Goal: Task Accomplishment & Management: Use online tool/utility

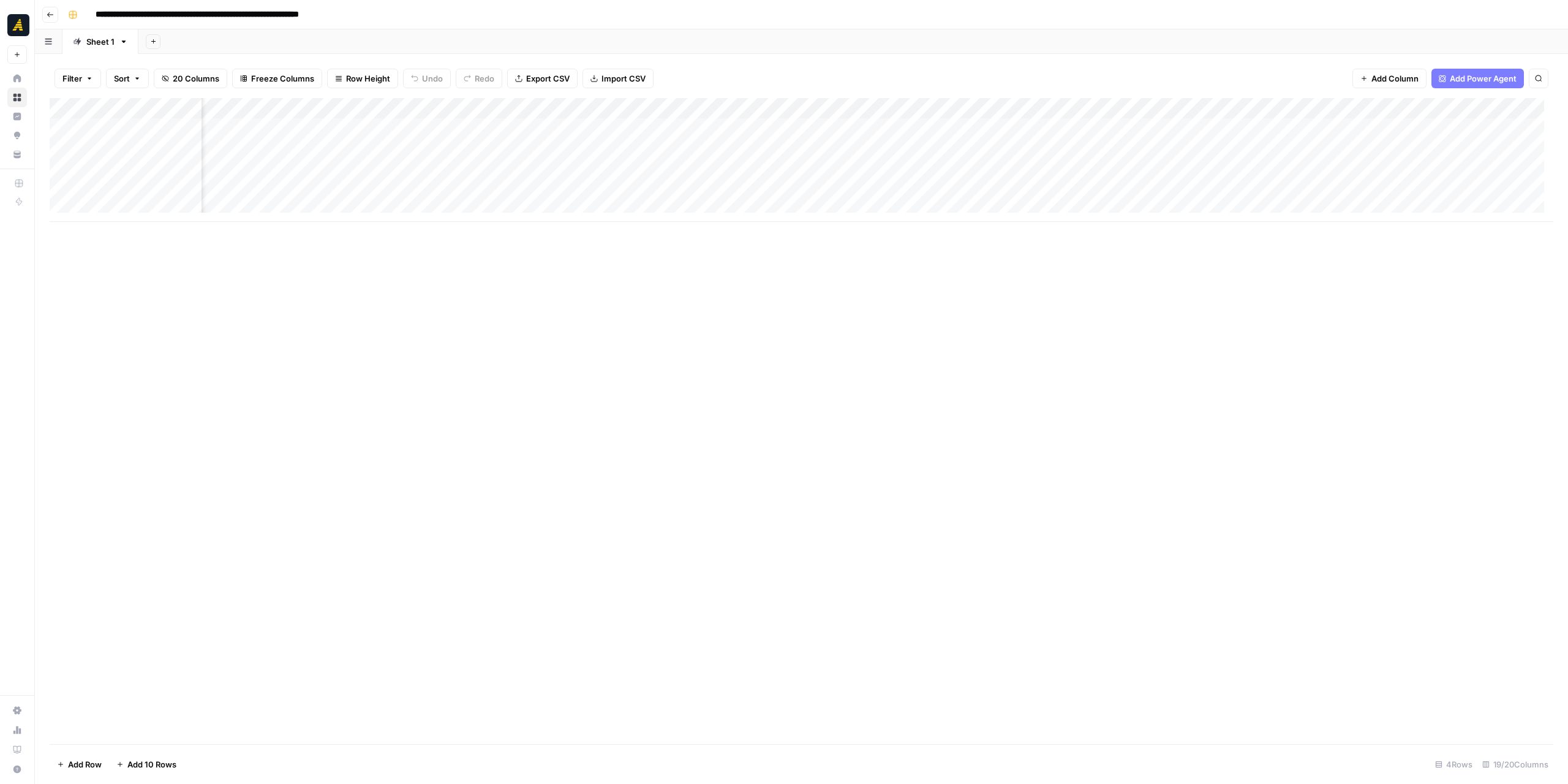
scroll to position [0, 1369]
click at [1070, 129] on div "Add Column" at bounding box center [801, 159] width 1504 height 124
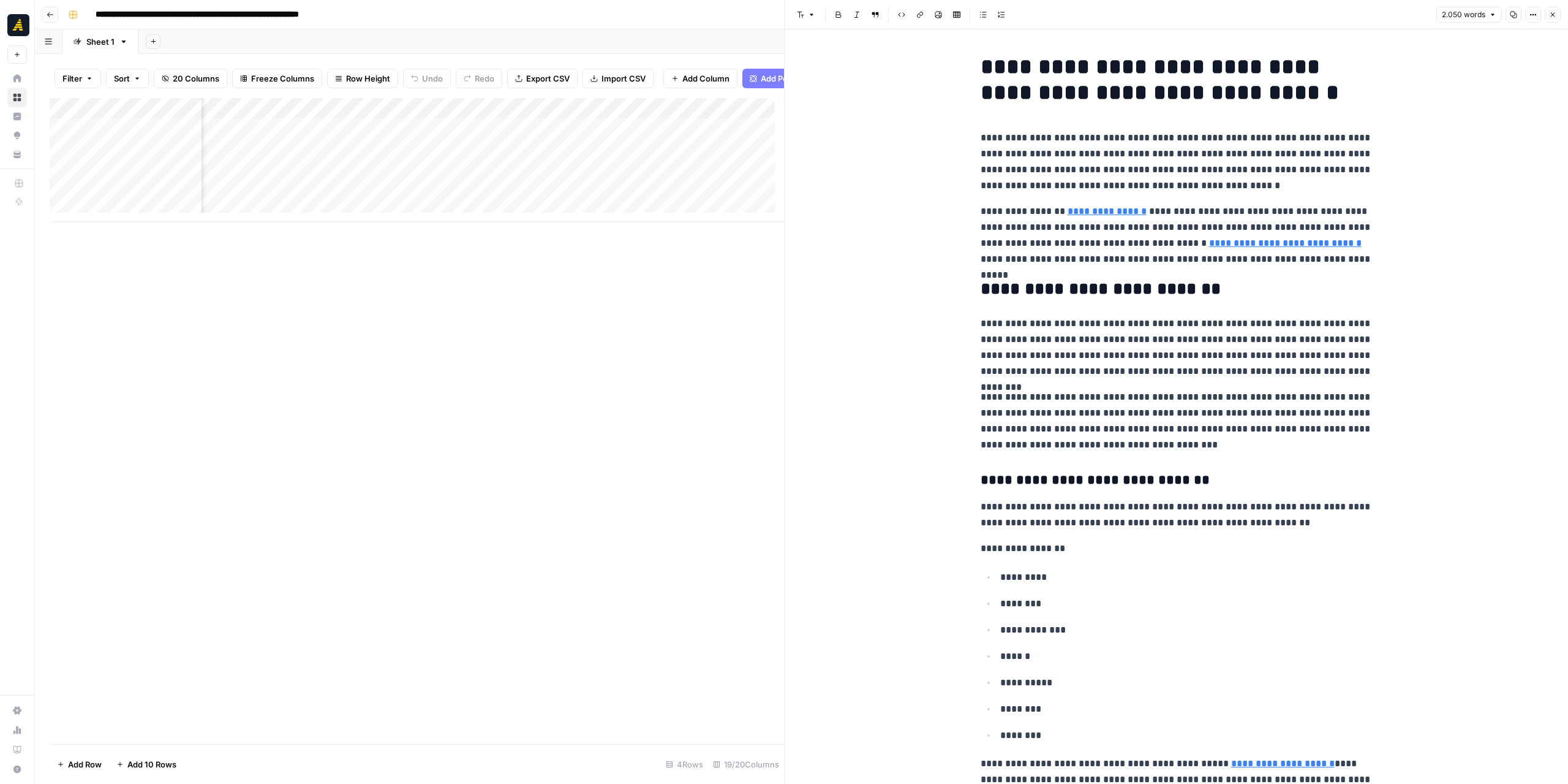
click at [1551, 9] on button "Close" at bounding box center [1552, 15] width 16 height 16
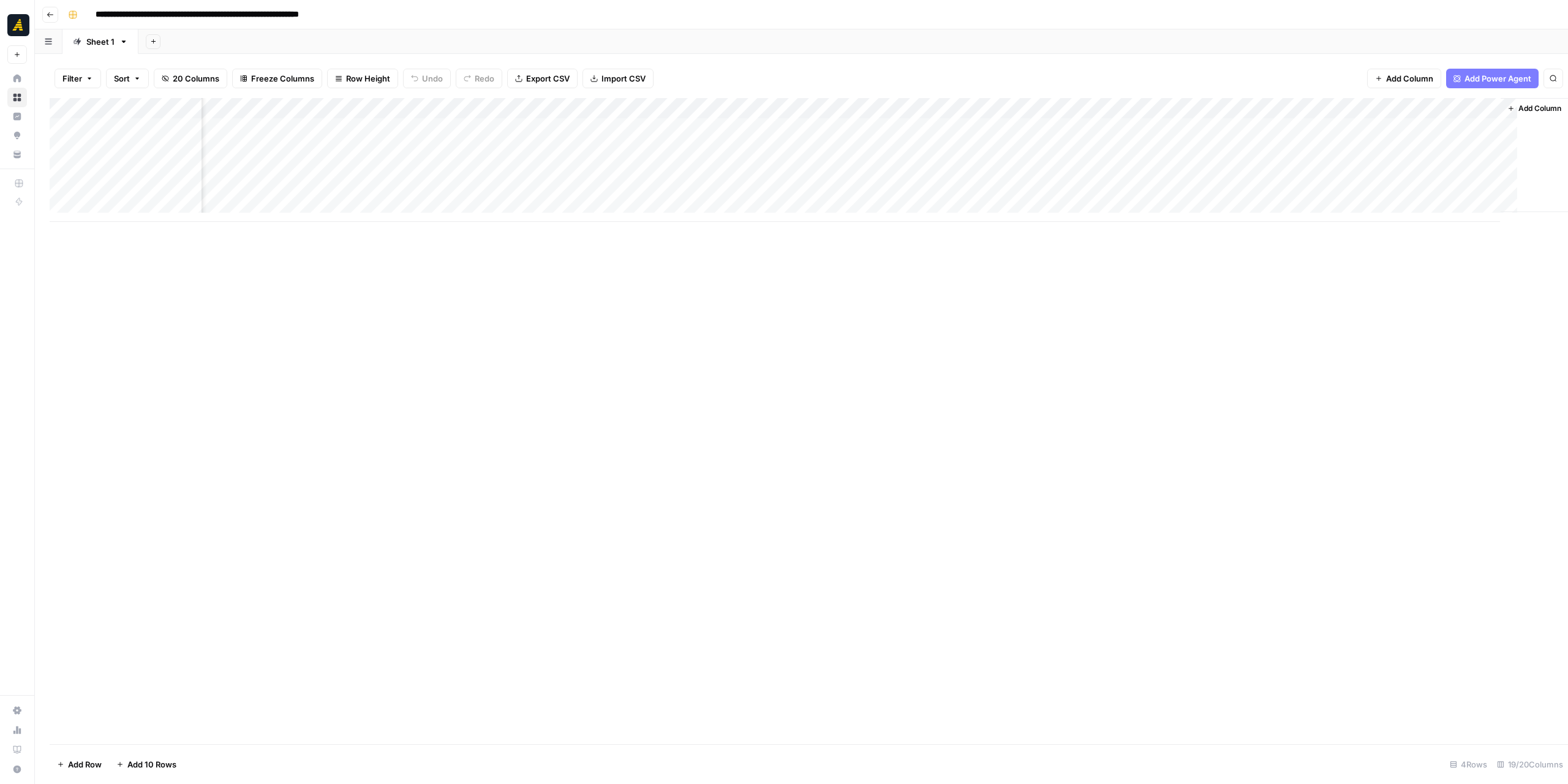
scroll to position [0, 1355]
click at [1008, 129] on div "Add Column" at bounding box center [801, 159] width 1504 height 124
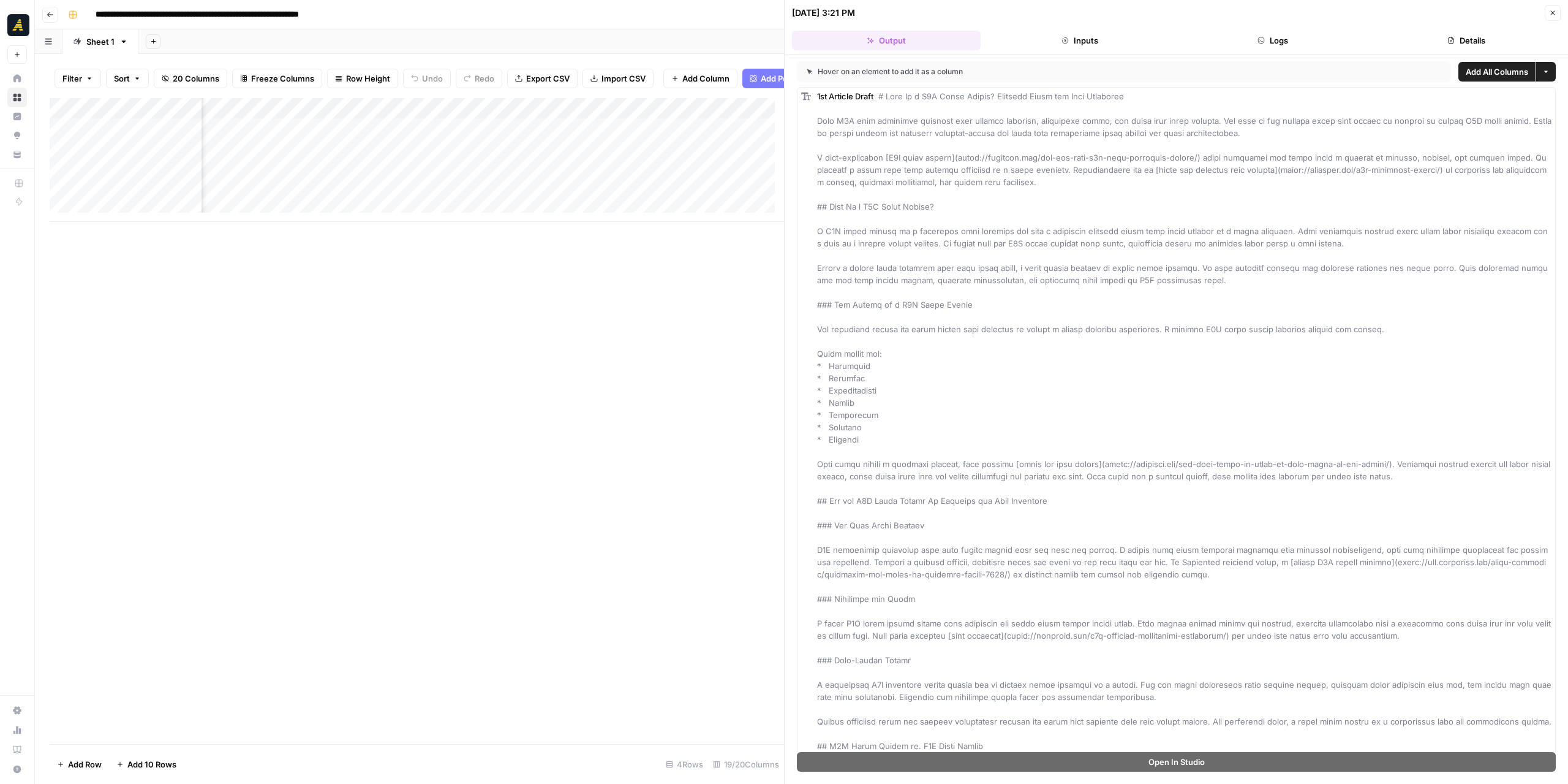
click at [1466, 71] on span "Add All Columns" at bounding box center [1497, 71] width 63 height 12
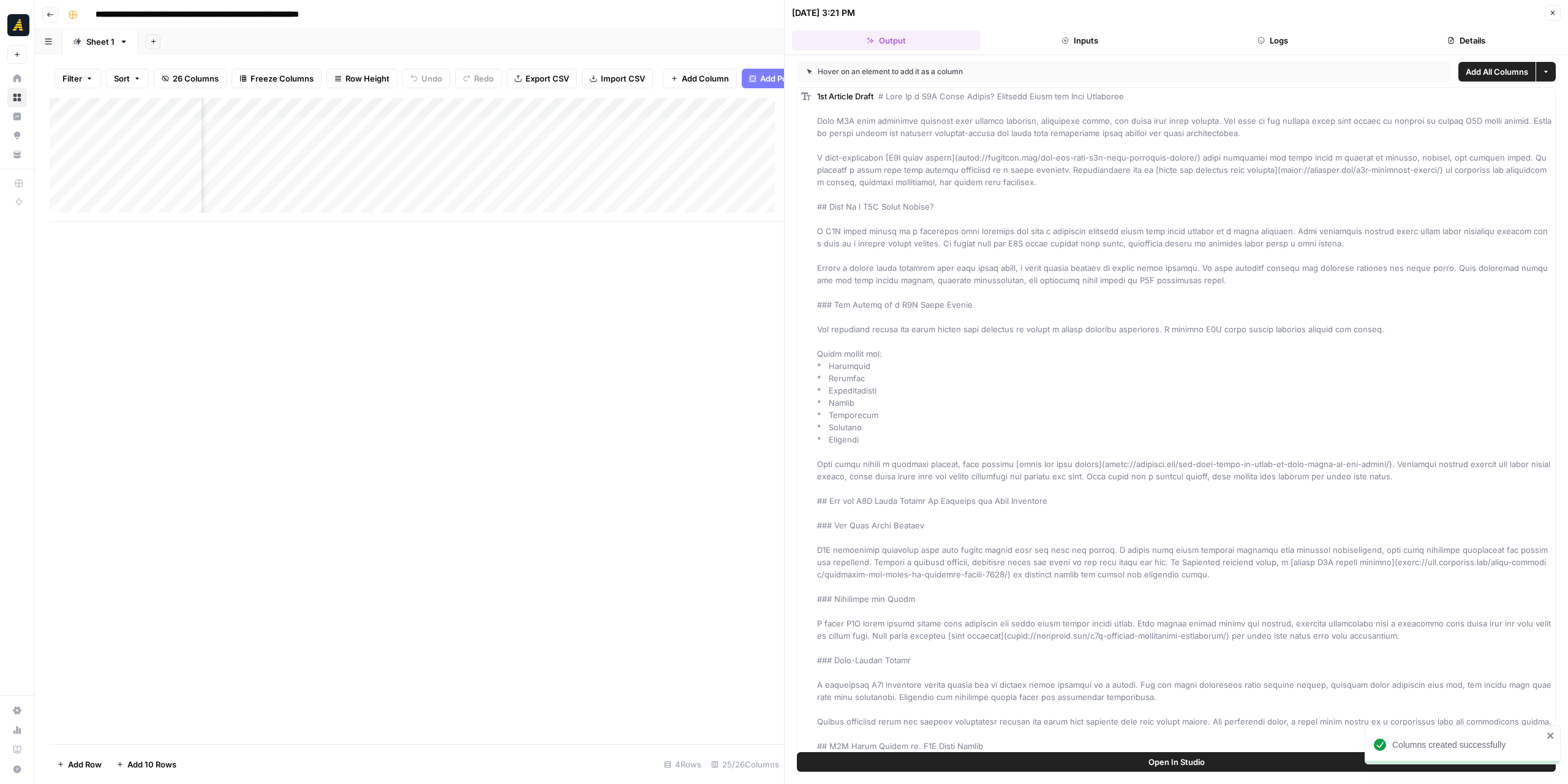
click at [1555, 13] on icon "button" at bounding box center [1552, 12] width 7 height 7
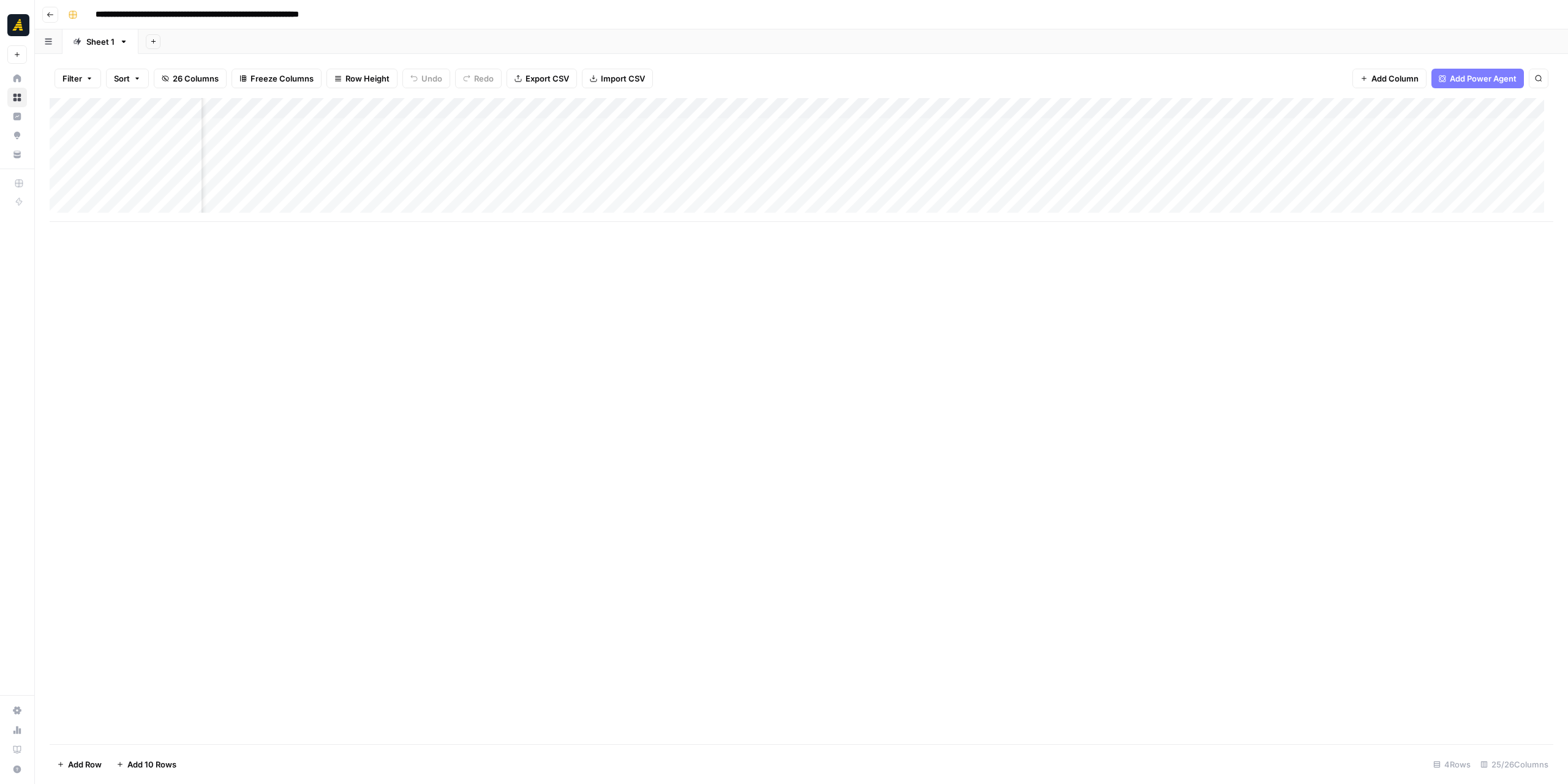
drag, startPoint x: 1300, startPoint y: 106, endPoint x: 1318, endPoint y: 106, distance: 18.0
click at [1318, 106] on div "Add Column" at bounding box center [801, 159] width 1504 height 124
click at [1286, 225] on span "Remove Column" at bounding box center [1311, 229] width 107 height 12
click at [721, 115] on div "Cancel Delete" at bounding box center [784, 121] width 265 height 63
click at [727, 121] on span "Delete" at bounding box center [740, 127] width 26 height 12
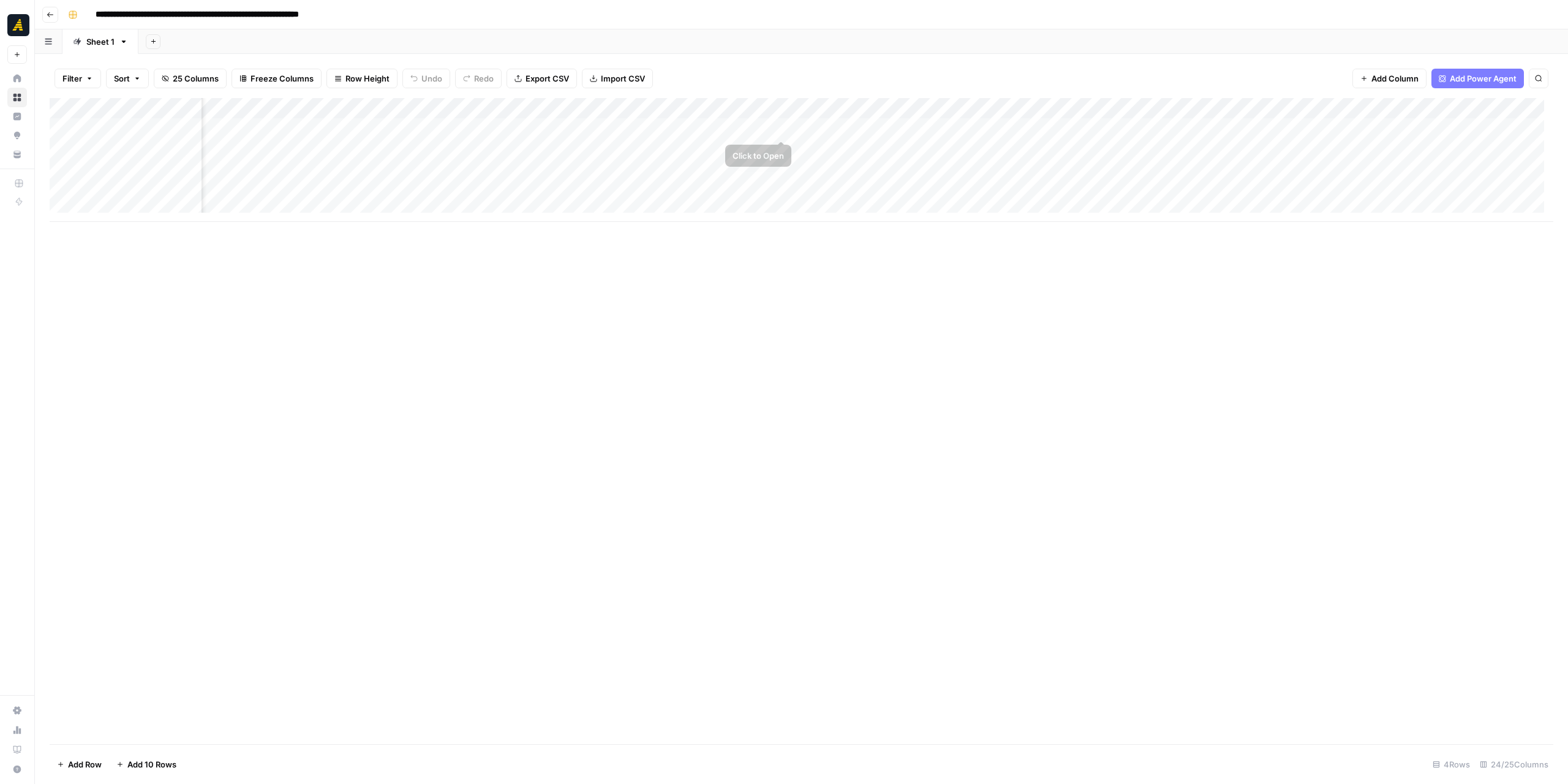
click at [848, 101] on div "Add Column" at bounding box center [801, 159] width 1504 height 124
drag, startPoint x: 879, startPoint y: 135, endPoint x: 865, endPoint y: 134, distance: 14.0
click at [865, 134] on input "Suggested Links (1)" at bounding box center [865, 138] width 124 height 12
click at [193, 83] on span "25 Columns" at bounding box center [195, 78] width 46 height 12
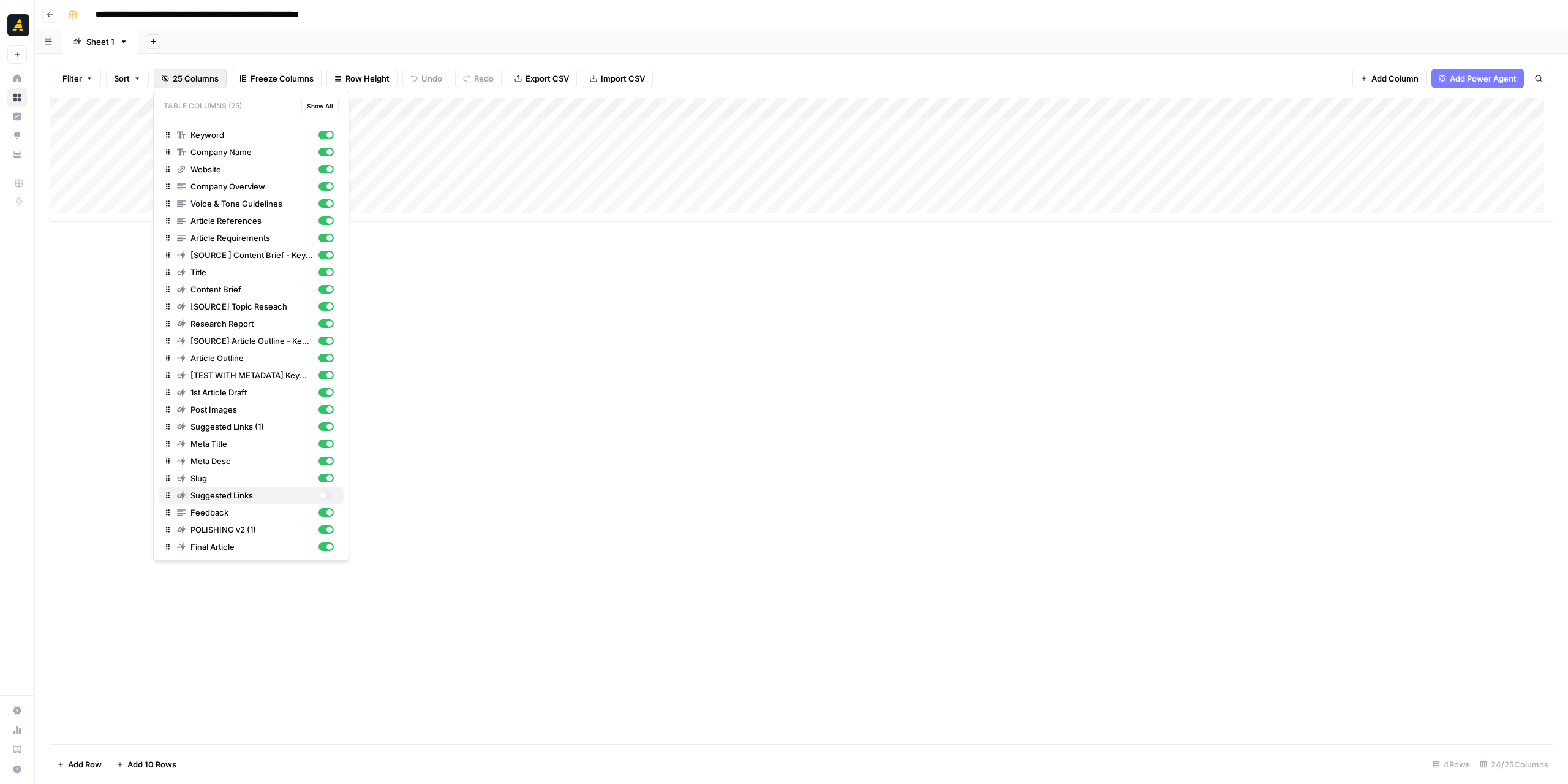
click at [321, 493] on div "button" at bounding box center [322, 495] width 6 height 6
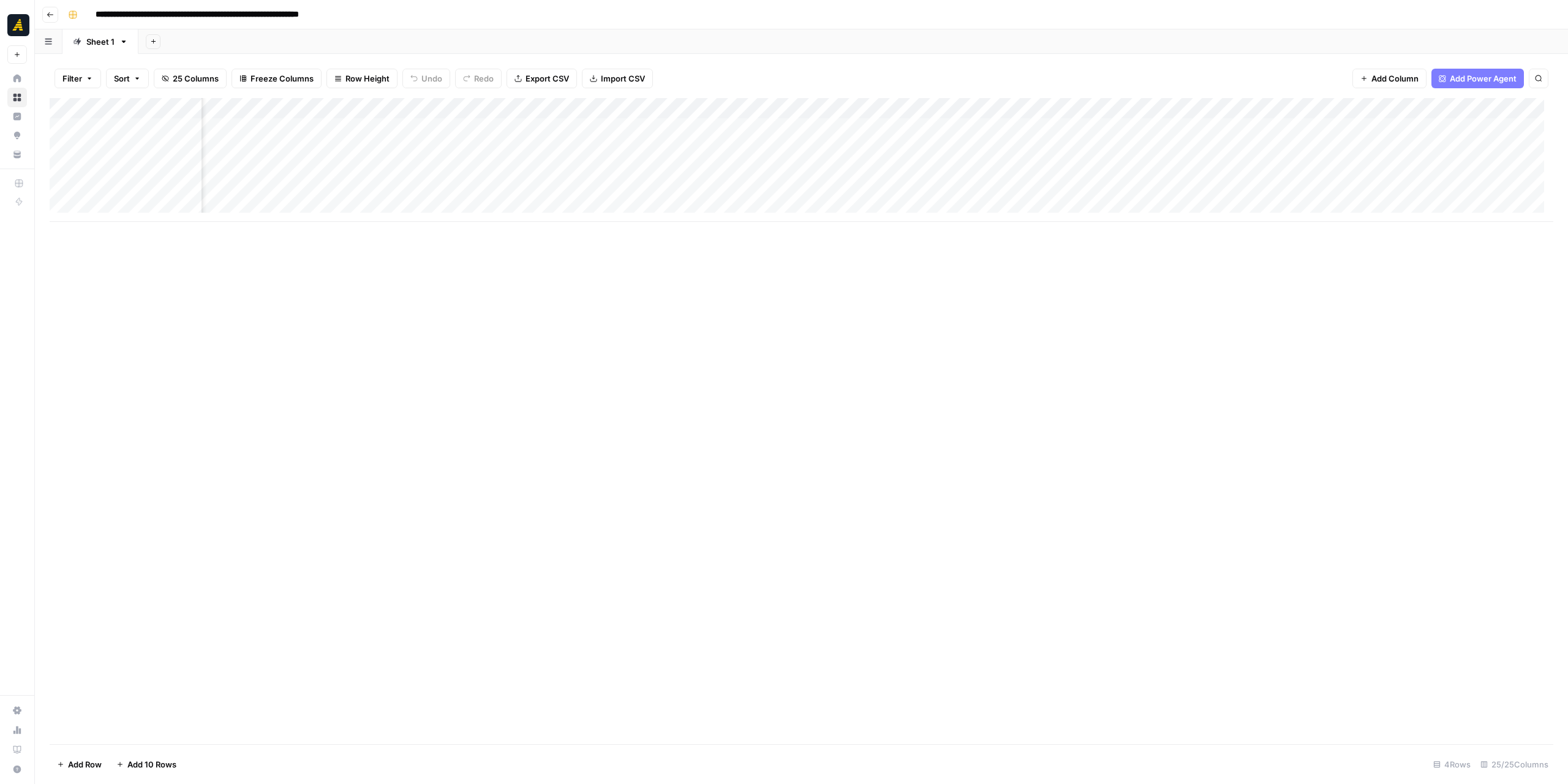
drag, startPoint x: 868, startPoint y: 110, endPoint x: 854, endPoint y: 104, distance: 15.2
click at [854, 104] on div "Add Column" at bounding box center [801, 159] width 1504 height 124
click at [838, 231] on span "Remove Column" at bounding box center [870, 229] width 107 height 12
click at [747, 129] on span "Delete" at bounding box center [740, 127] width 26 height 12
drag, startPoint x: 1161, startPoint y: 109, endPoint x: 747, endPoint y: 117, distance: 414.1
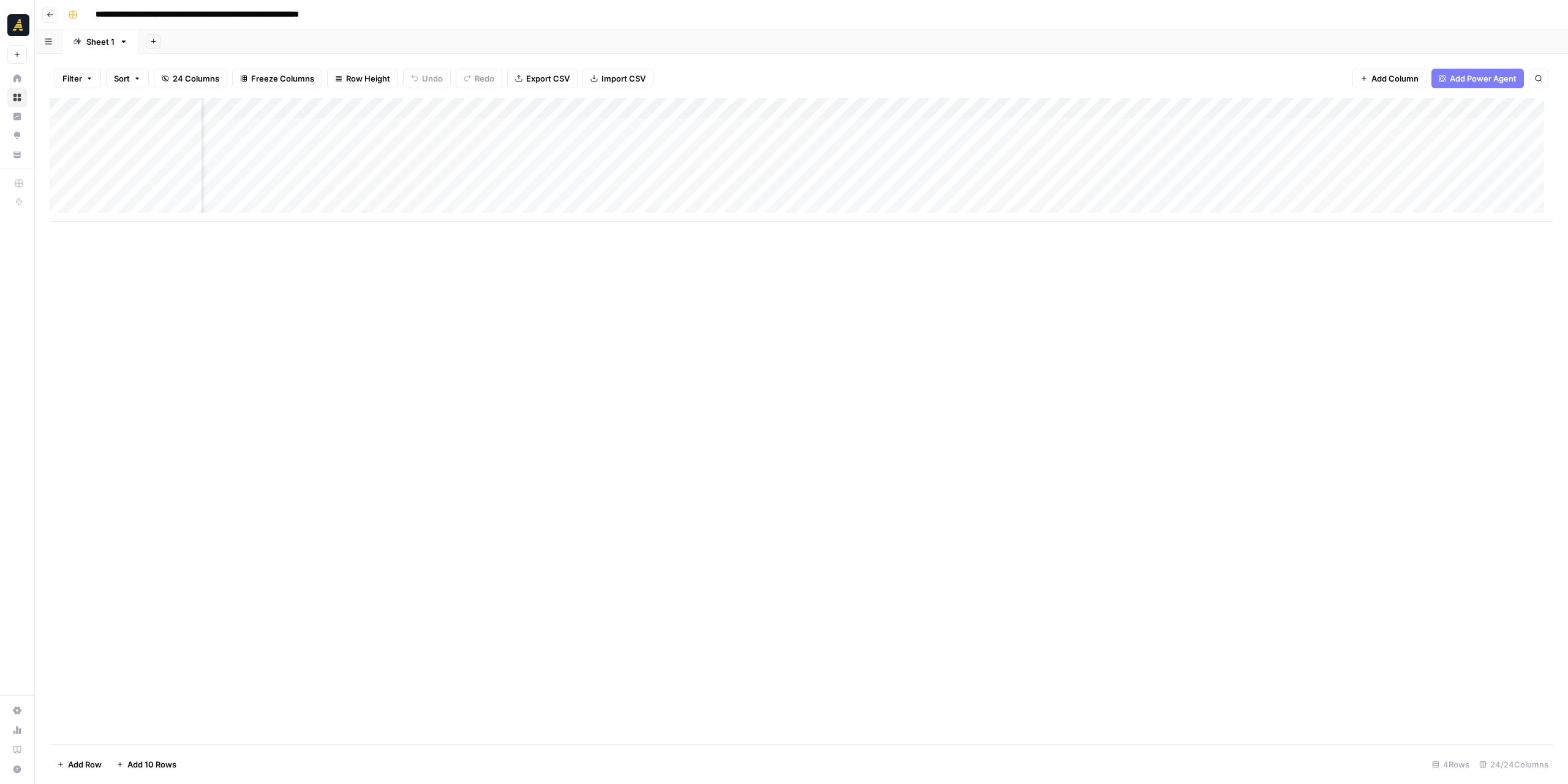
click at [747, 117] on div "Add Column" at bounding box center [801, 159] width 1504 height 124
drag, startPoint x: 721, startPoint y: 110, endPoint x: 777, endPoint y: 108, distance: 56.0
click at [777, 108] on div "Add Column" at bounding box center [801, 159] width 1504 height 124
drag, startPoint x: 742, startPoint y: 107, endPoint x: 814, endPoint y: 114, distance: 72.3
click at [814, 114] on body "**********" at bounding box center [784, 392] width 1568 height 784
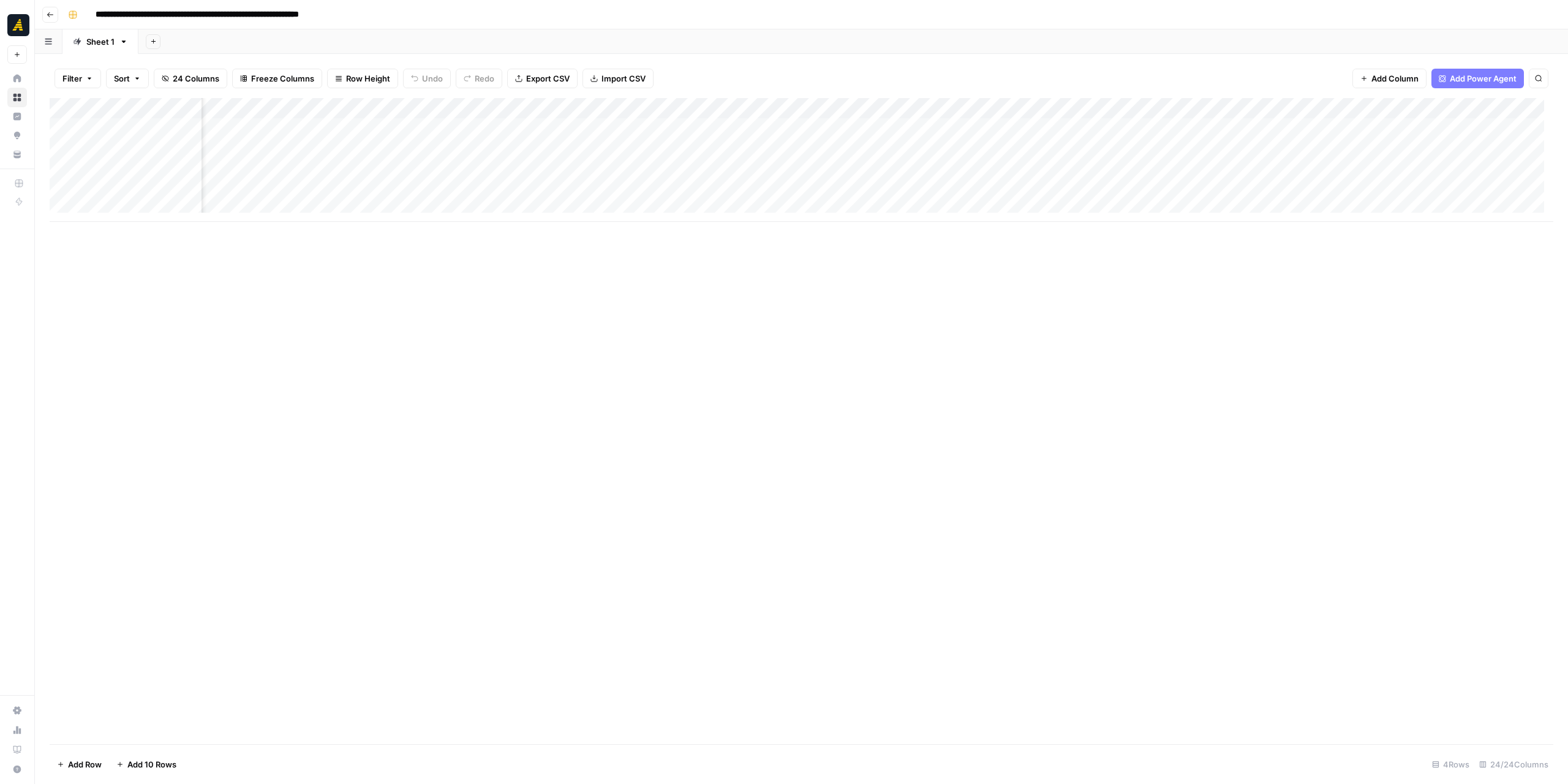
drag, startPoint x: 900, startPoint y: 270, endPoint x: 886, endPoint y: 260, distance: 17.2
click at [898, 269] on div "Add Column" at bounding box center [801, 420] width 1504 height 646
drag, startPoint x: 733, startPoint y: 108, endPoint x: 826, endPoint y: 110, distance: 93.0
click at [826, 110] on div "Add Column" at bounding box center [801, 159] width 1504 height 124
click at [836, 124] on div "Add Column" at bounding box center [801, 159] width 1504 height 124
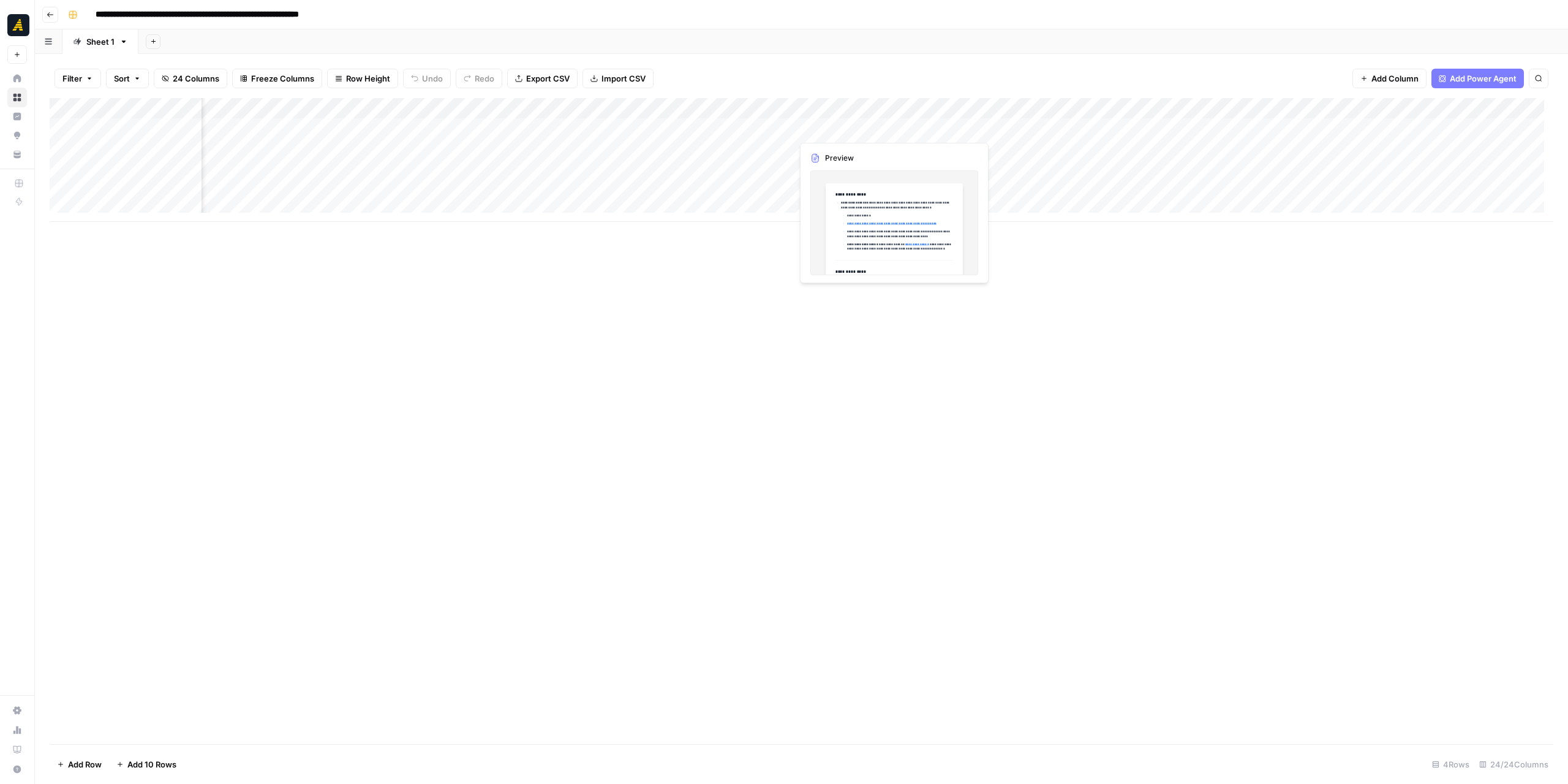
click at [836, 124] on div "Add Column" at bounding box center [801, 159] width 1504 height 124
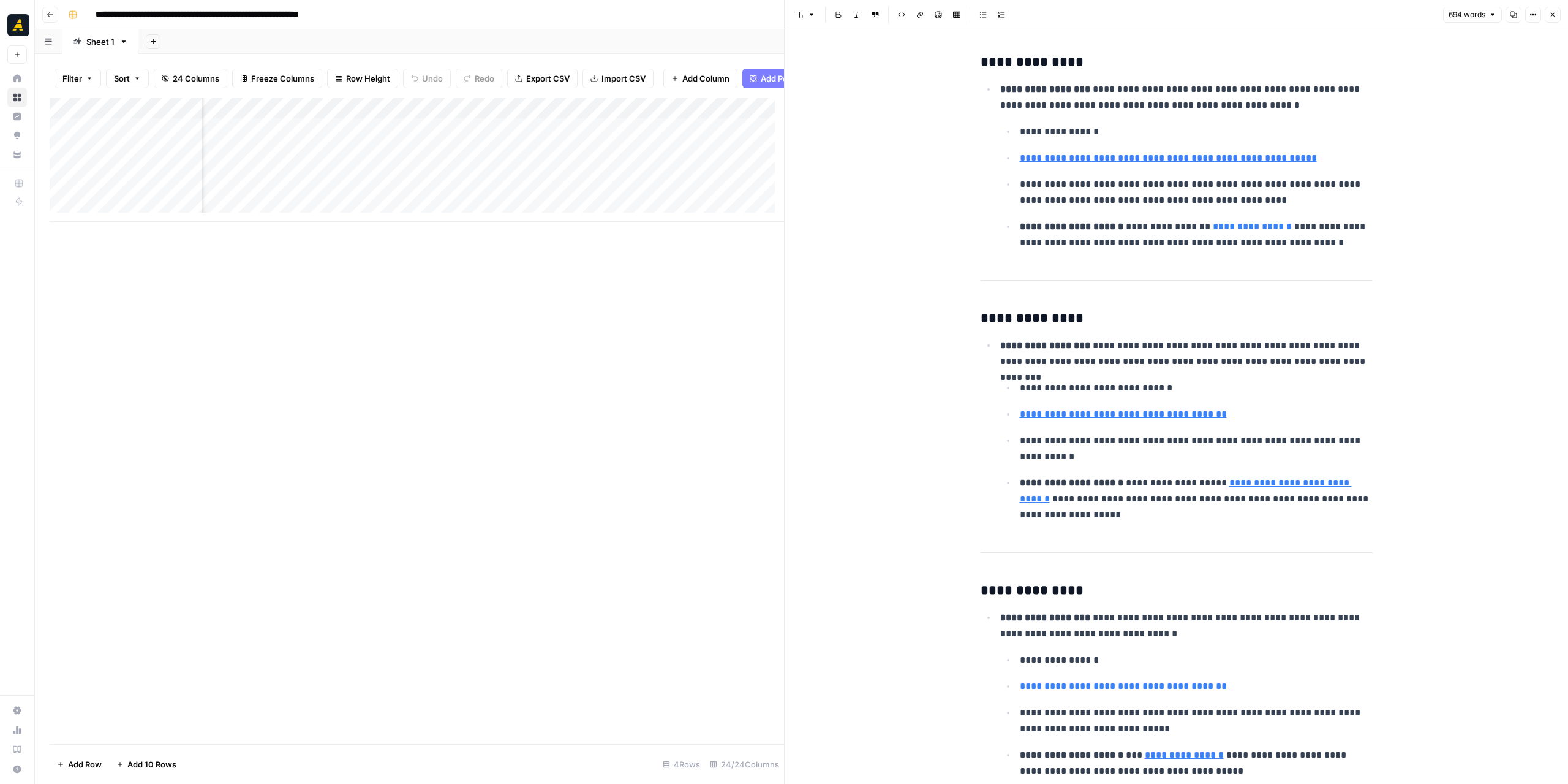
click at [1550, 15] on icon "button" at bounding box center [1552, 15] width 7 height 7
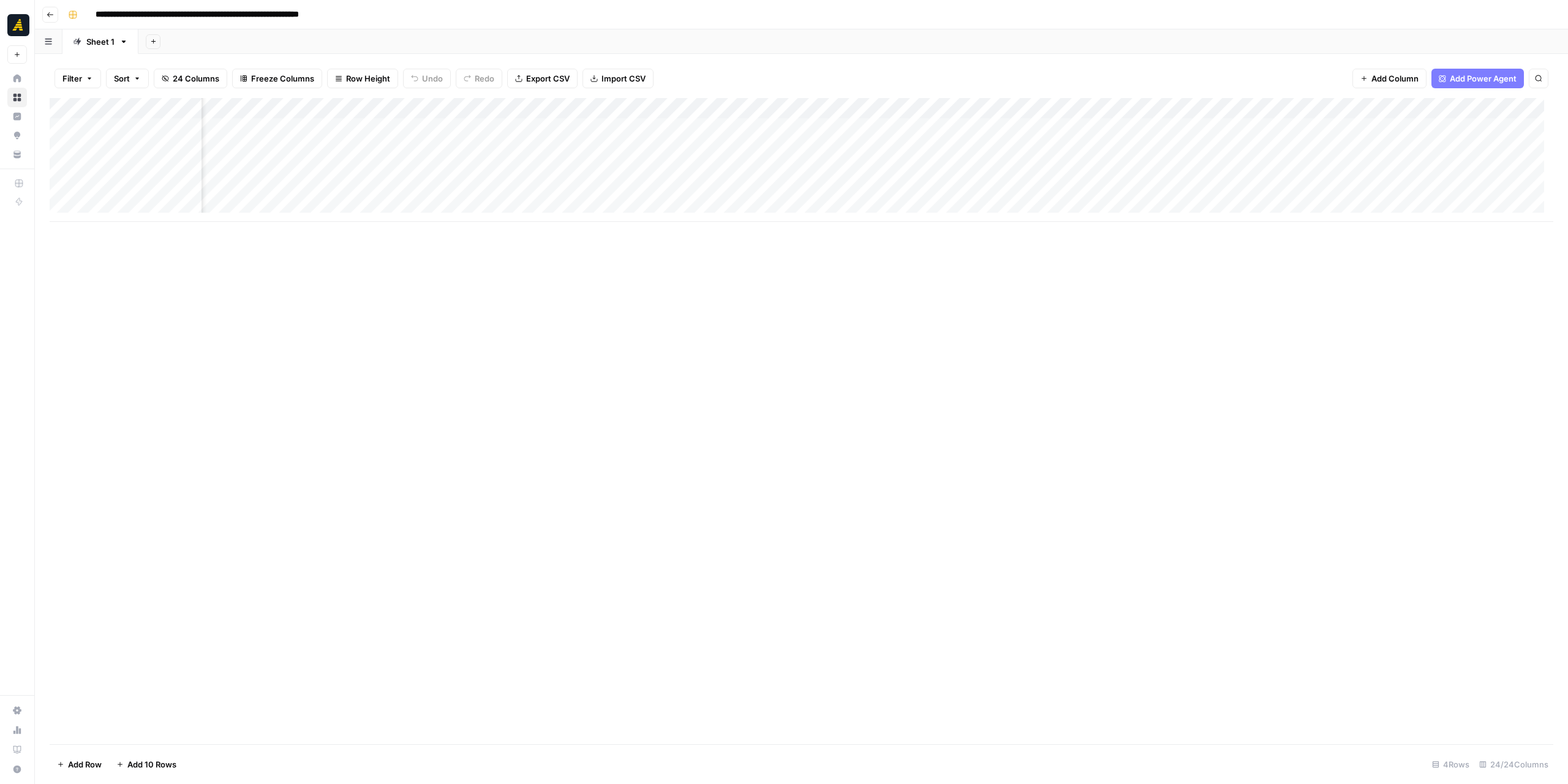
click at [490, 107] on div "Add Column" at bounding box center [801, 159] width 1504 height 124
click at [346, 230] on span "Edit Workflow" at bounding box center [343, 229] width 107 height 12
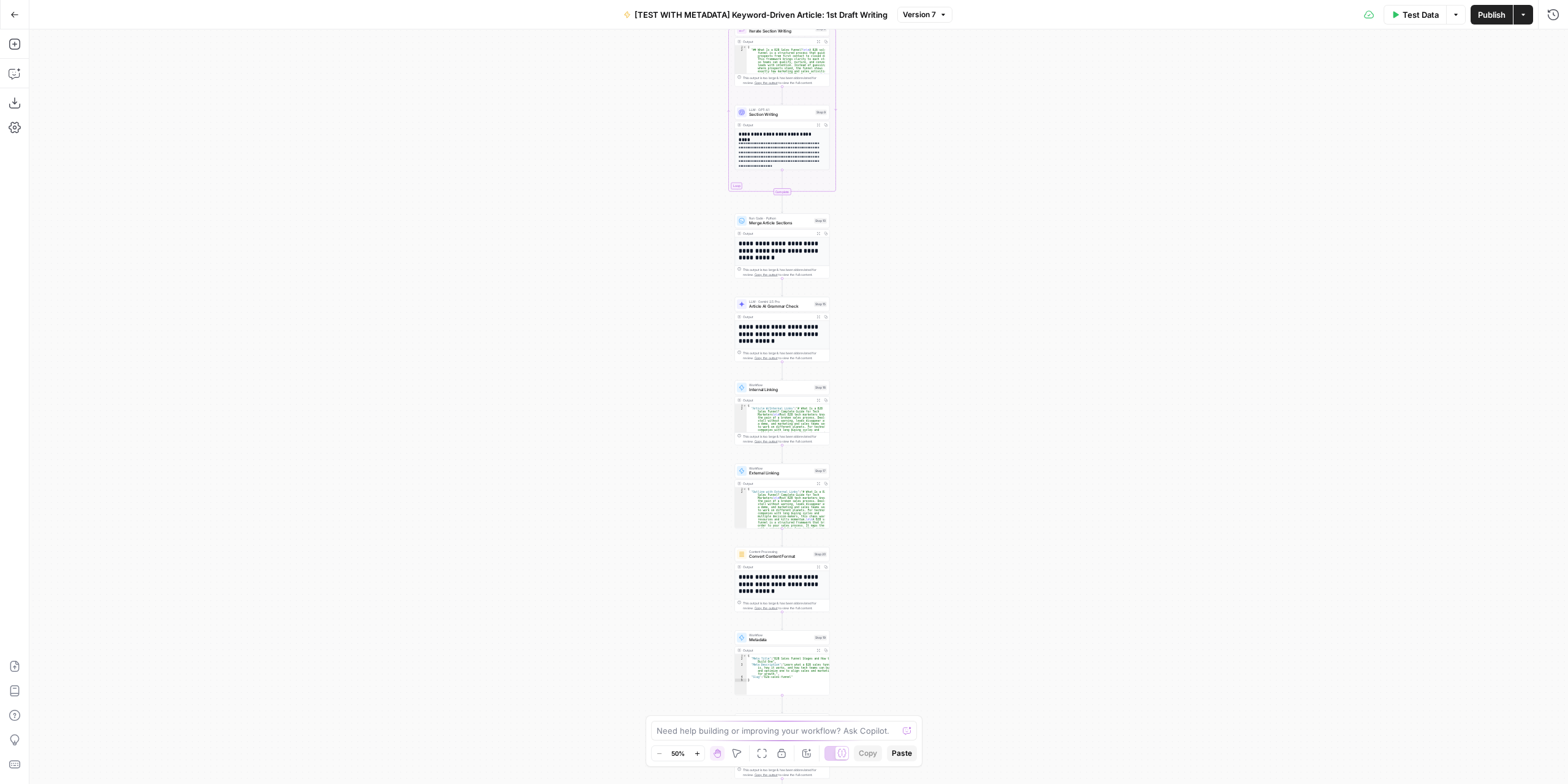
drag, startPoint x: 900, startPoint y: 487, endPoint x: 888, endPoint y: 259, distance: 228.3
click at [888, 253] on div "Workflow Input Settings Inputs LLM · GPT-4.1 Extract Article Structure Step 1 O…" at bounding box center [798, 406] width 1538 height 754
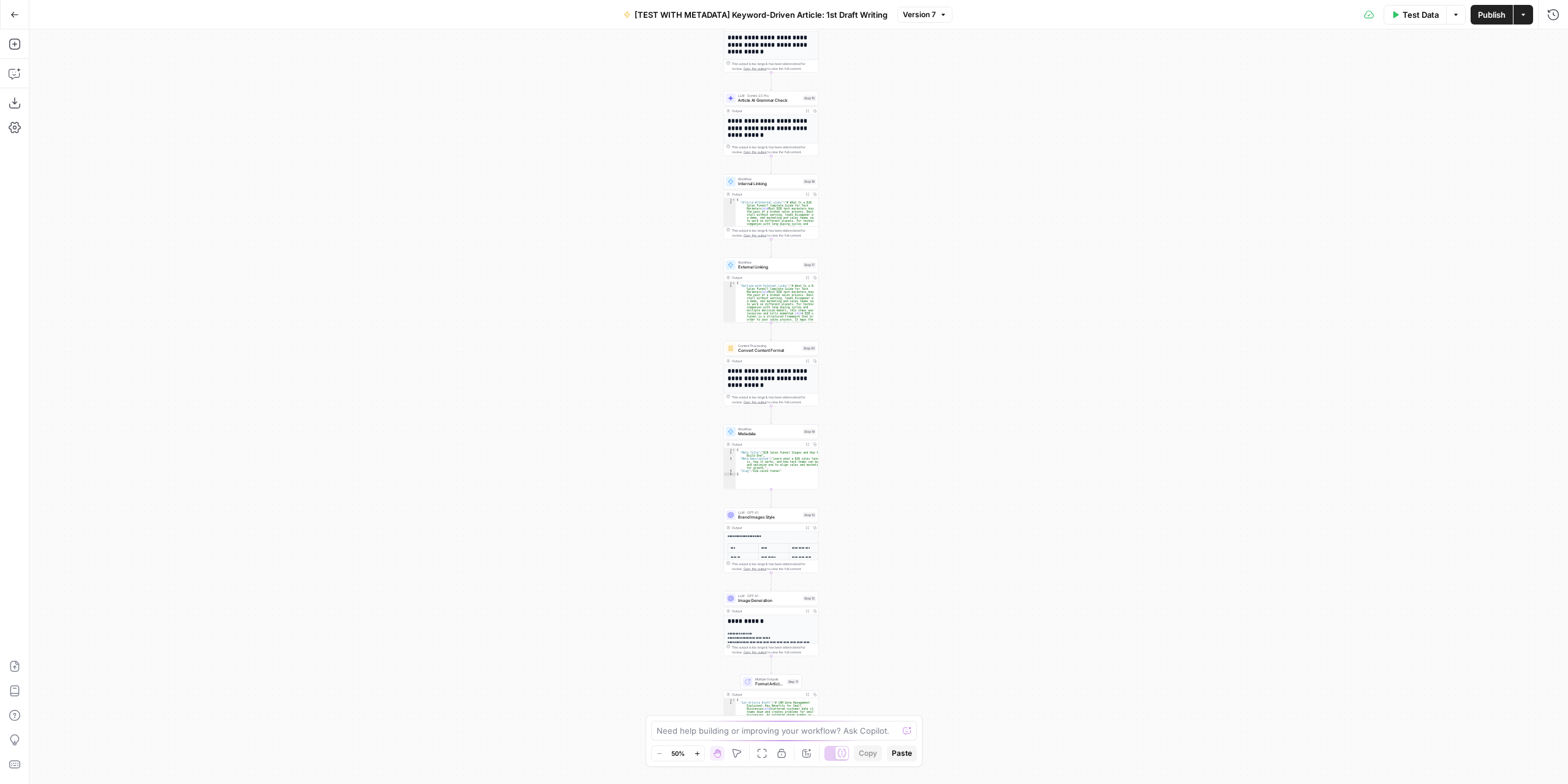
drag, startPoint x: 882, startPoint y: 625, endPoint x: 890, endPoint y: 679, distance: 54.6
click at [893, 718] on body "Marketers in Demand New Home Browse Insights Opportunities Your Data Recent Gri…" at bounding box center [784, 392] width 1568 height 784
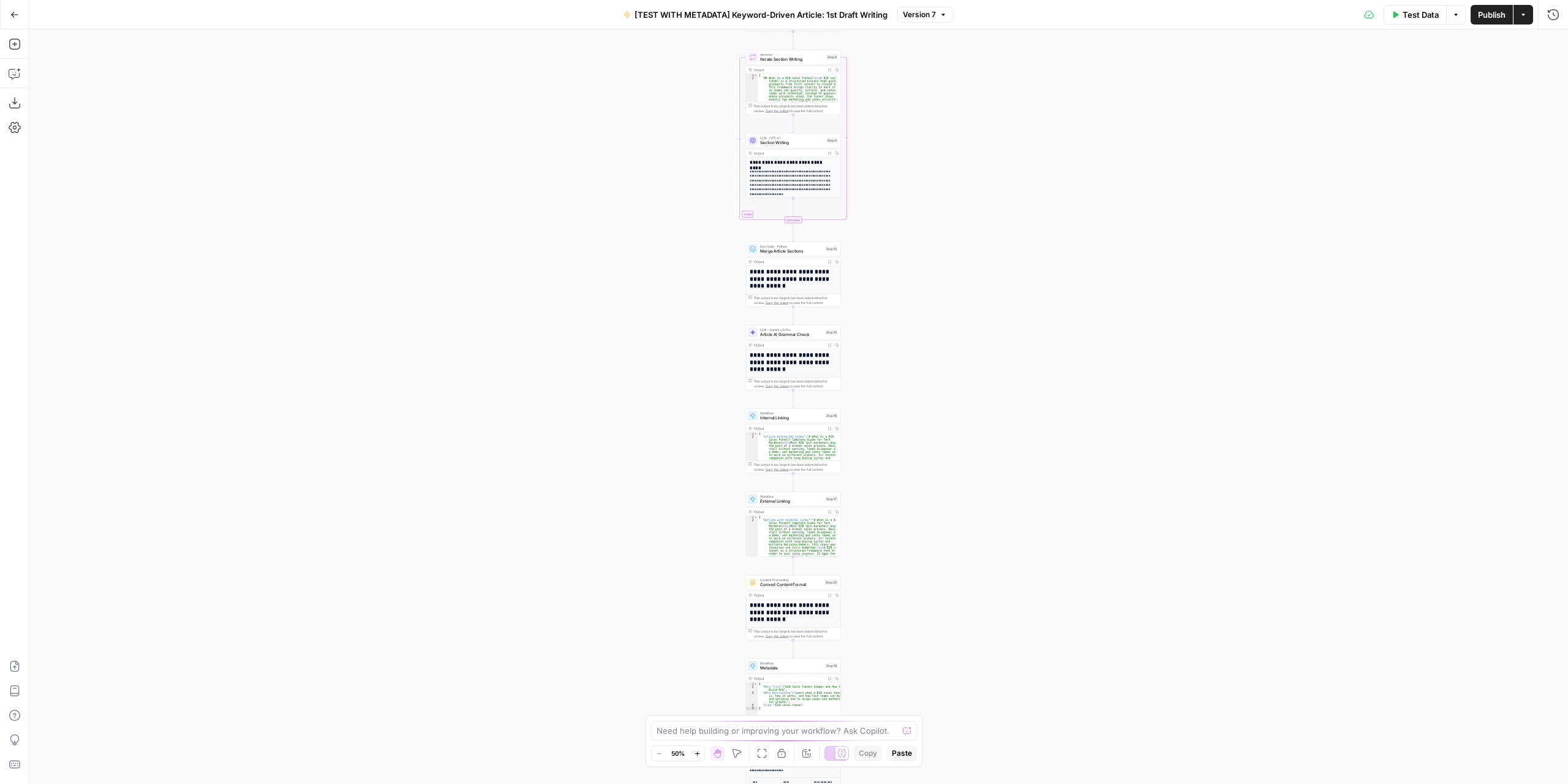
click at [17, 13] on icon "button" at bounding box center [15, 15] width 9 height 9
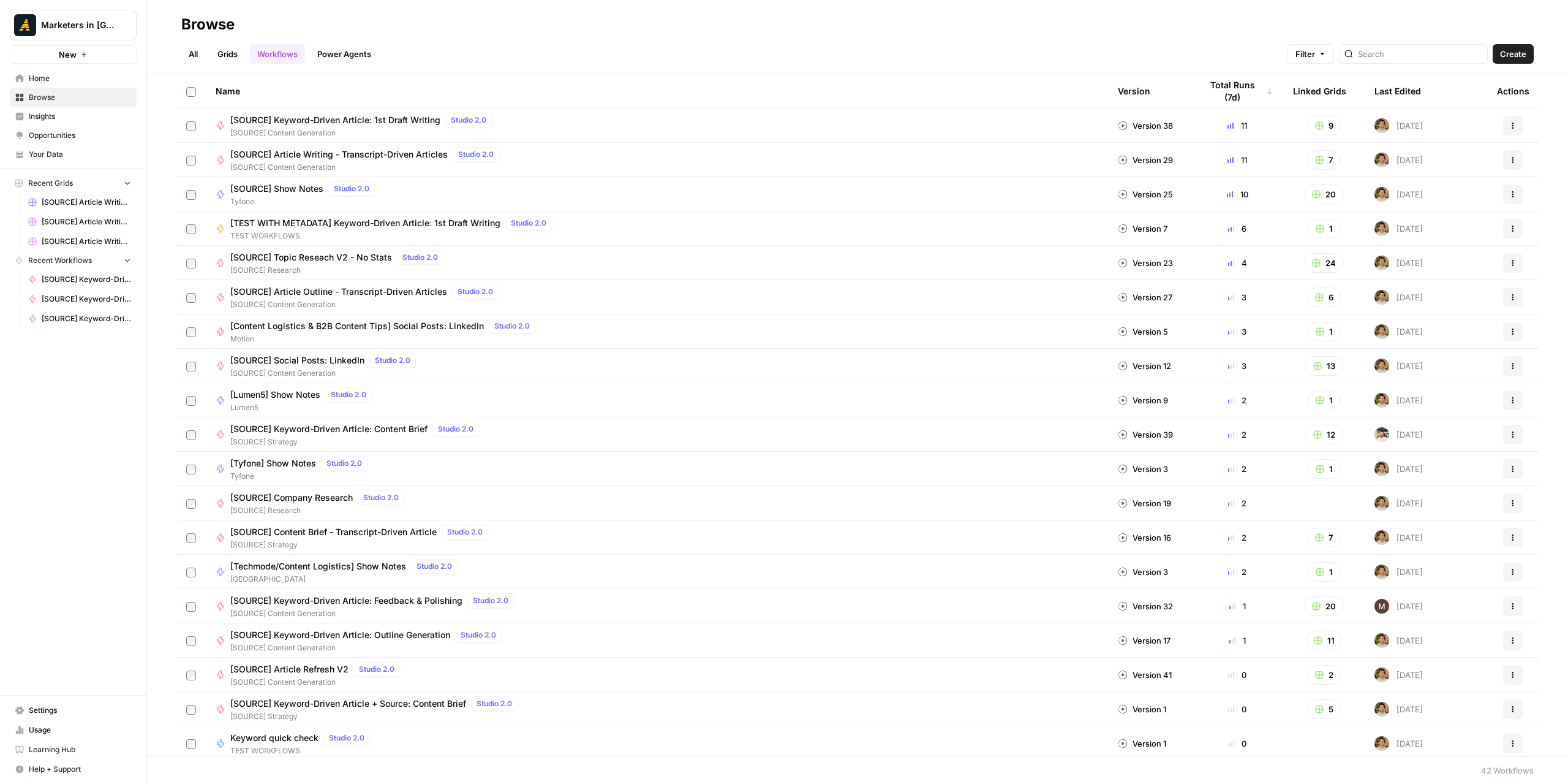
click at [195, 51] on link "All" at bounding box center [193, 54] width 24 height 19
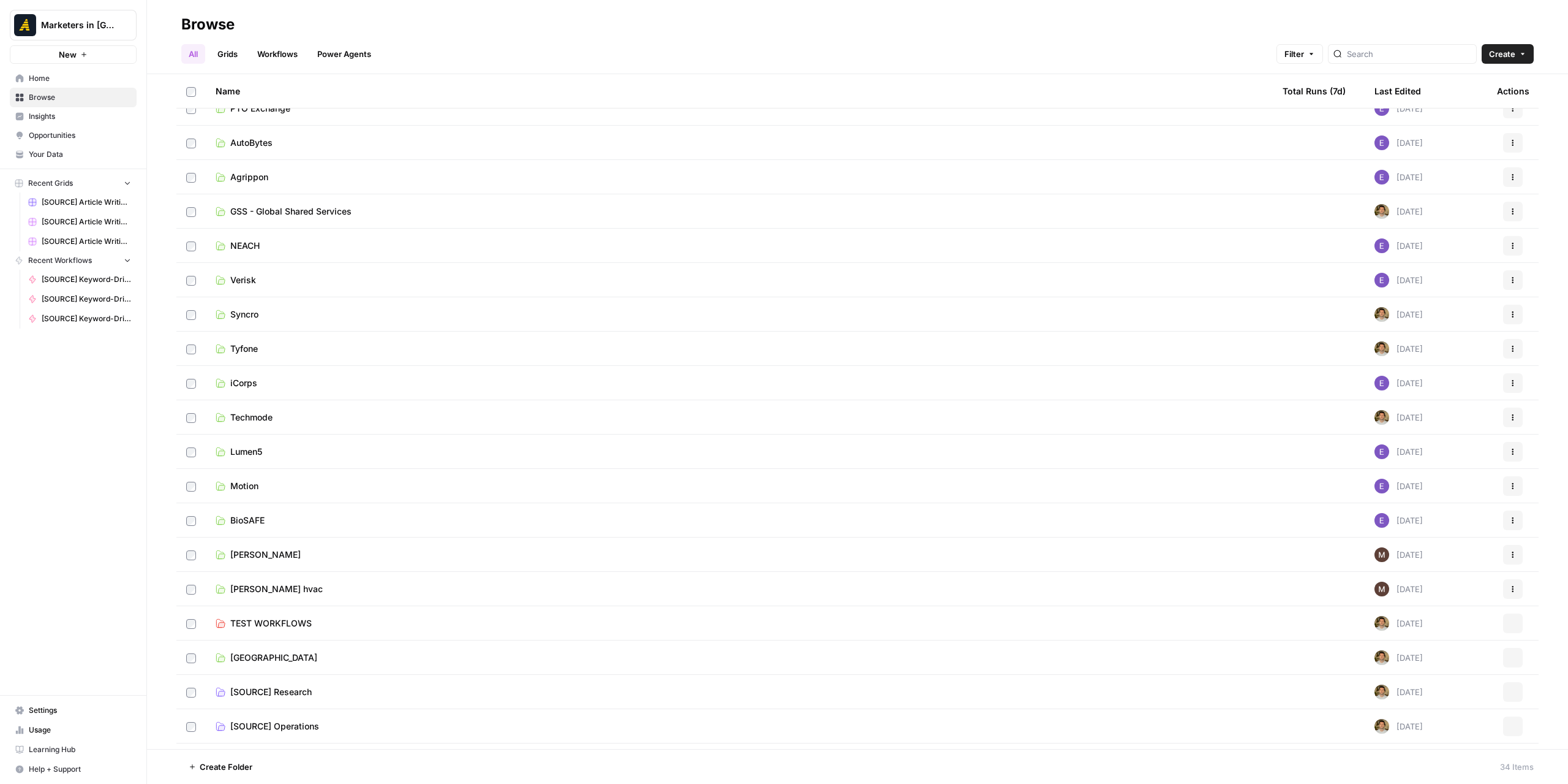
scroll to position [526, 0]
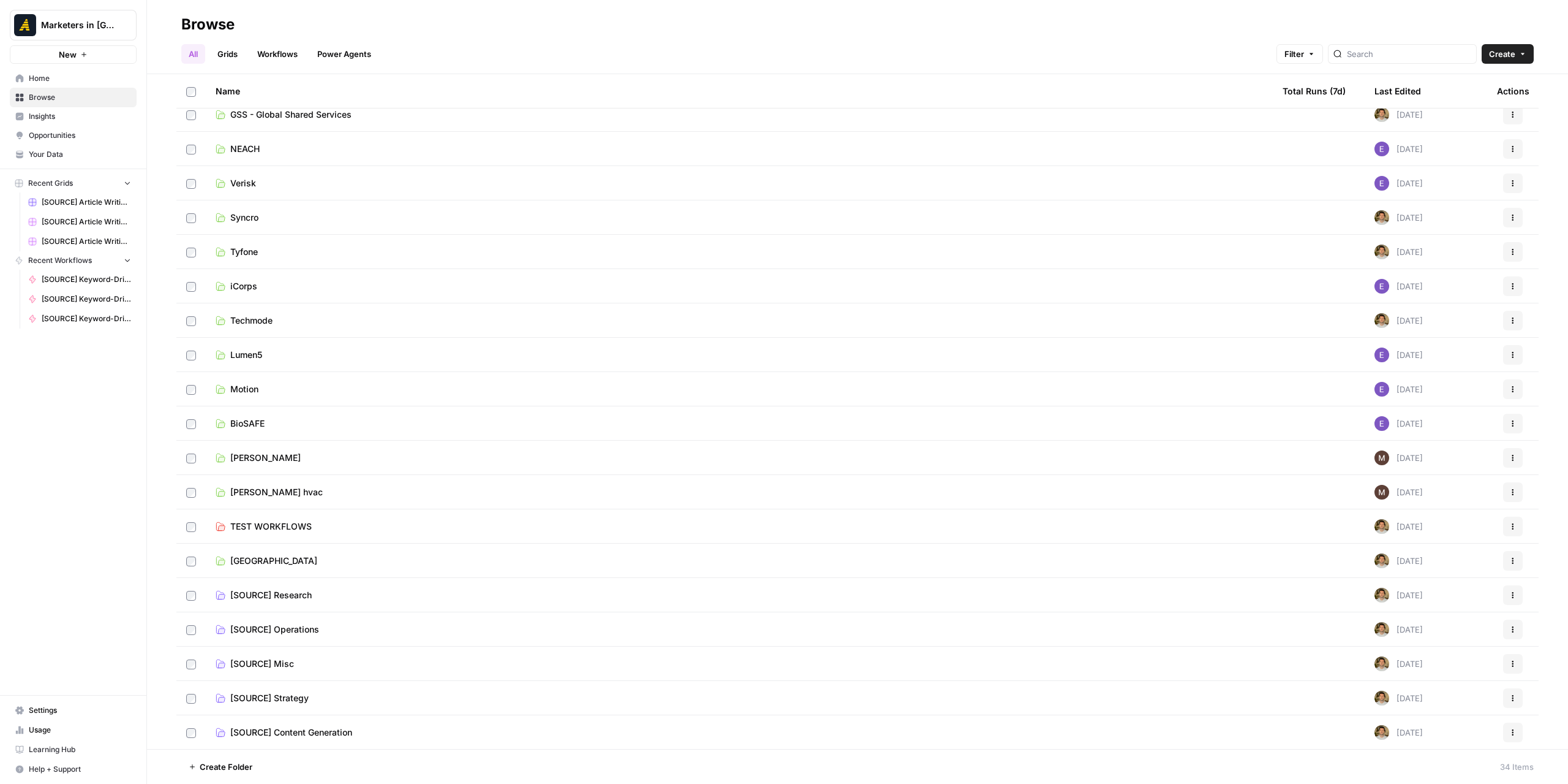
click at [315, 521] on link "TEST WORKFLOWS" at bounding box center [740, 527] width 1048 height 12
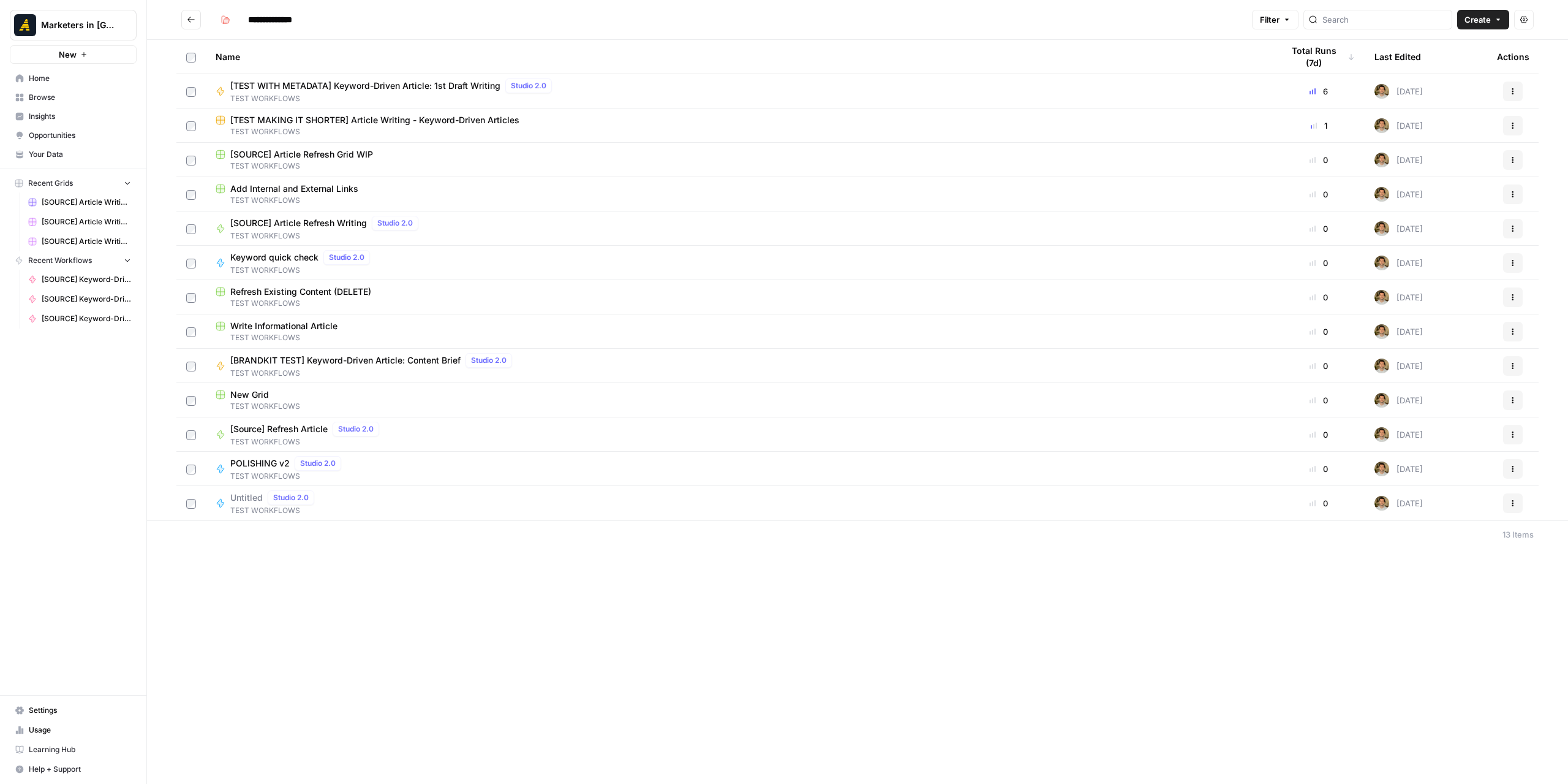
click at [350, 122] on span "[TEST MAKING IT SHORTER] Article Writing - Keyword-Driven Articles" at bounding box center [375, 120] width 289 height 12
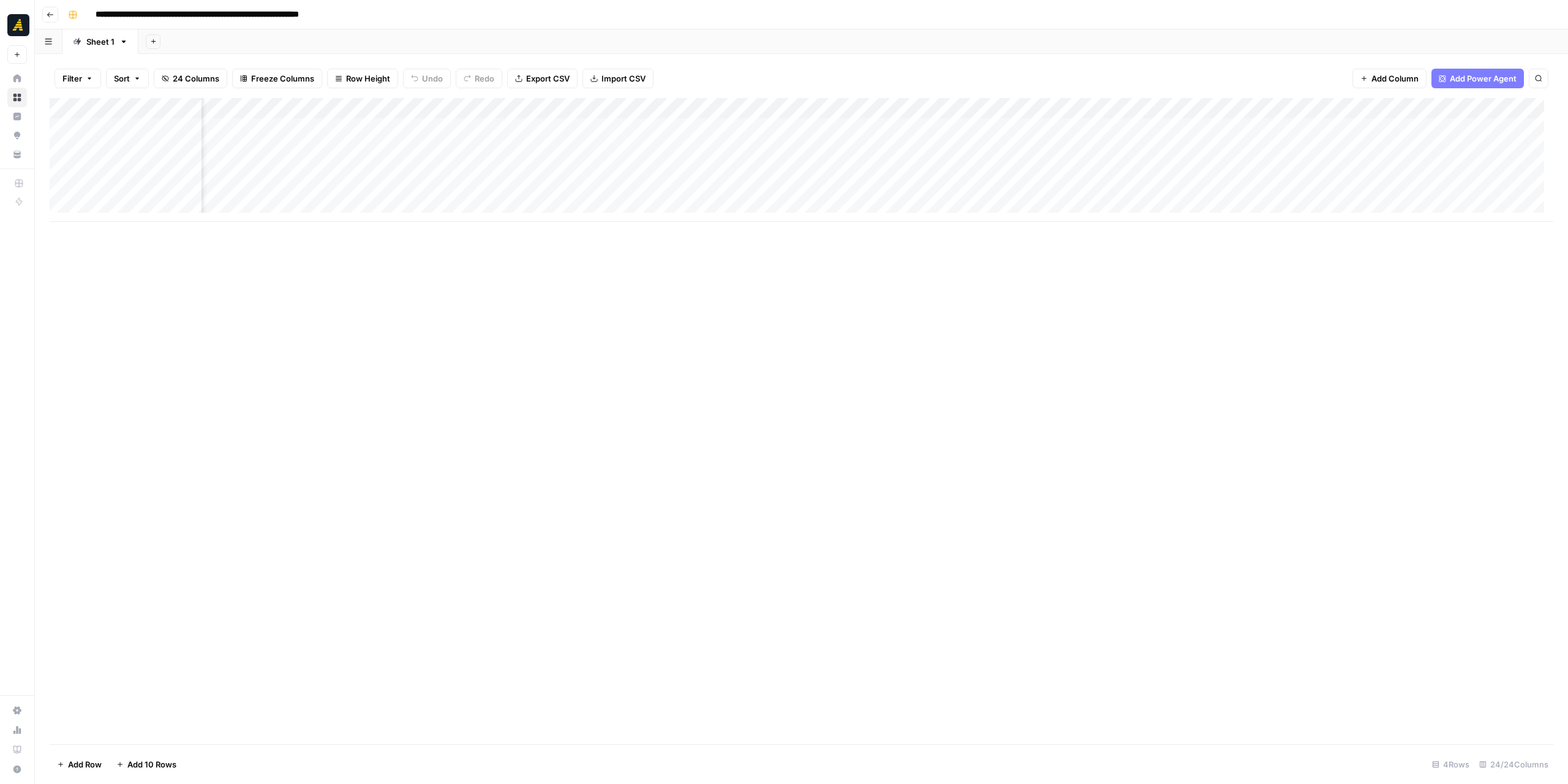
scroll to position [0, 1828]
click at [622, 130] on div "Add Column" at bounding box center [801, 159] width 1504 height 124
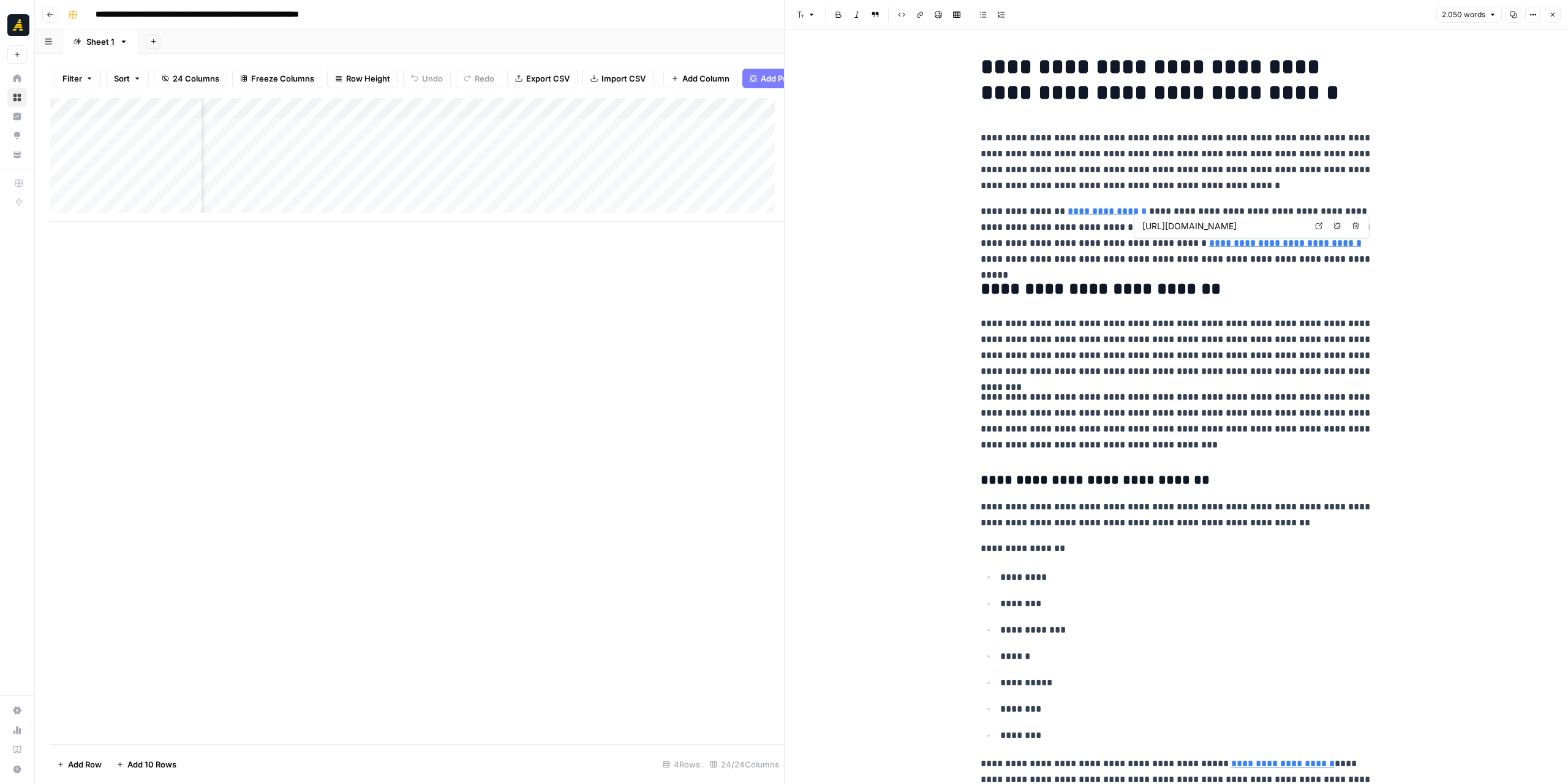
type input "[URL][DOMAIN_NAME]"
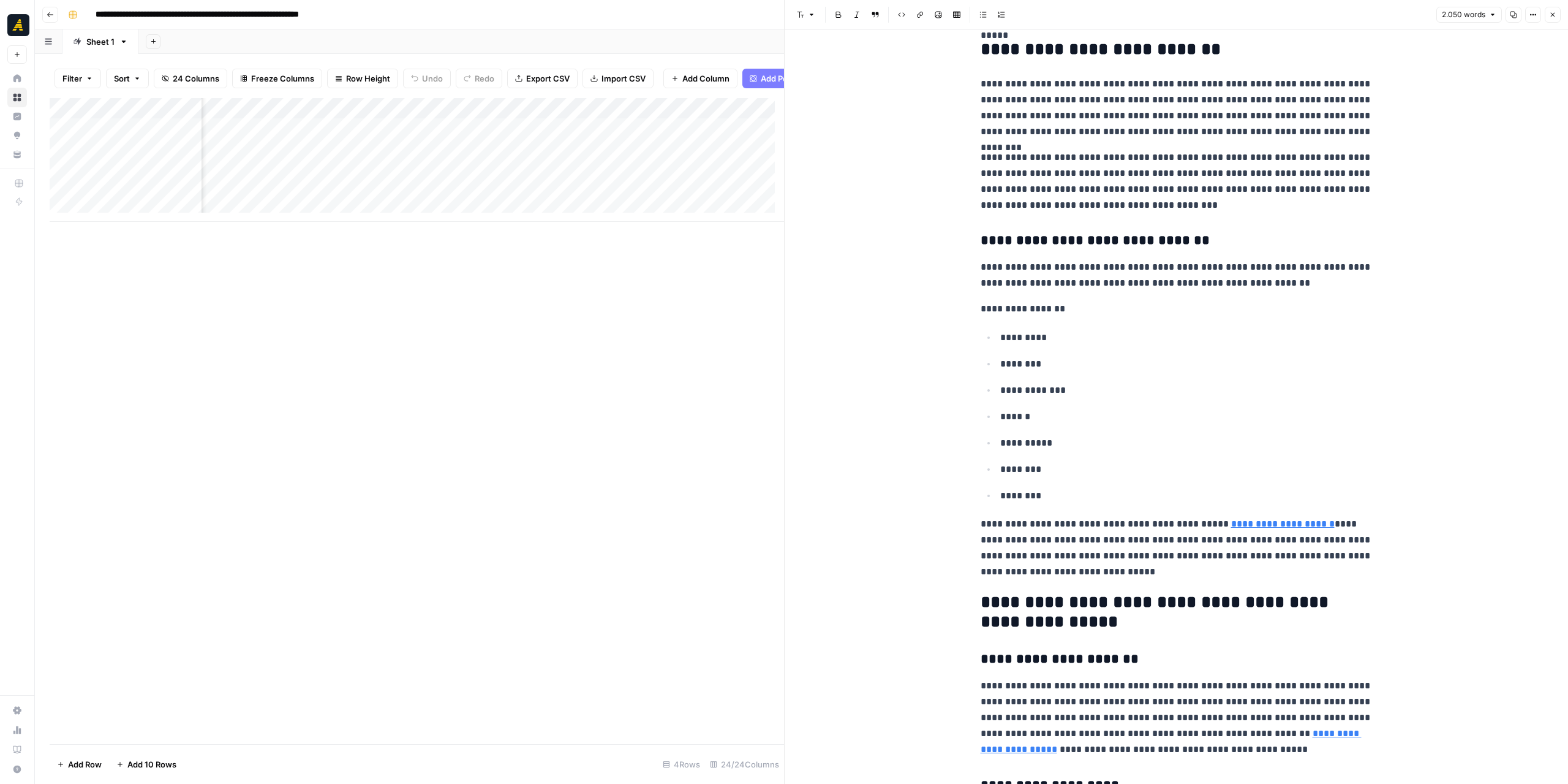
scroll to position [307, 0]
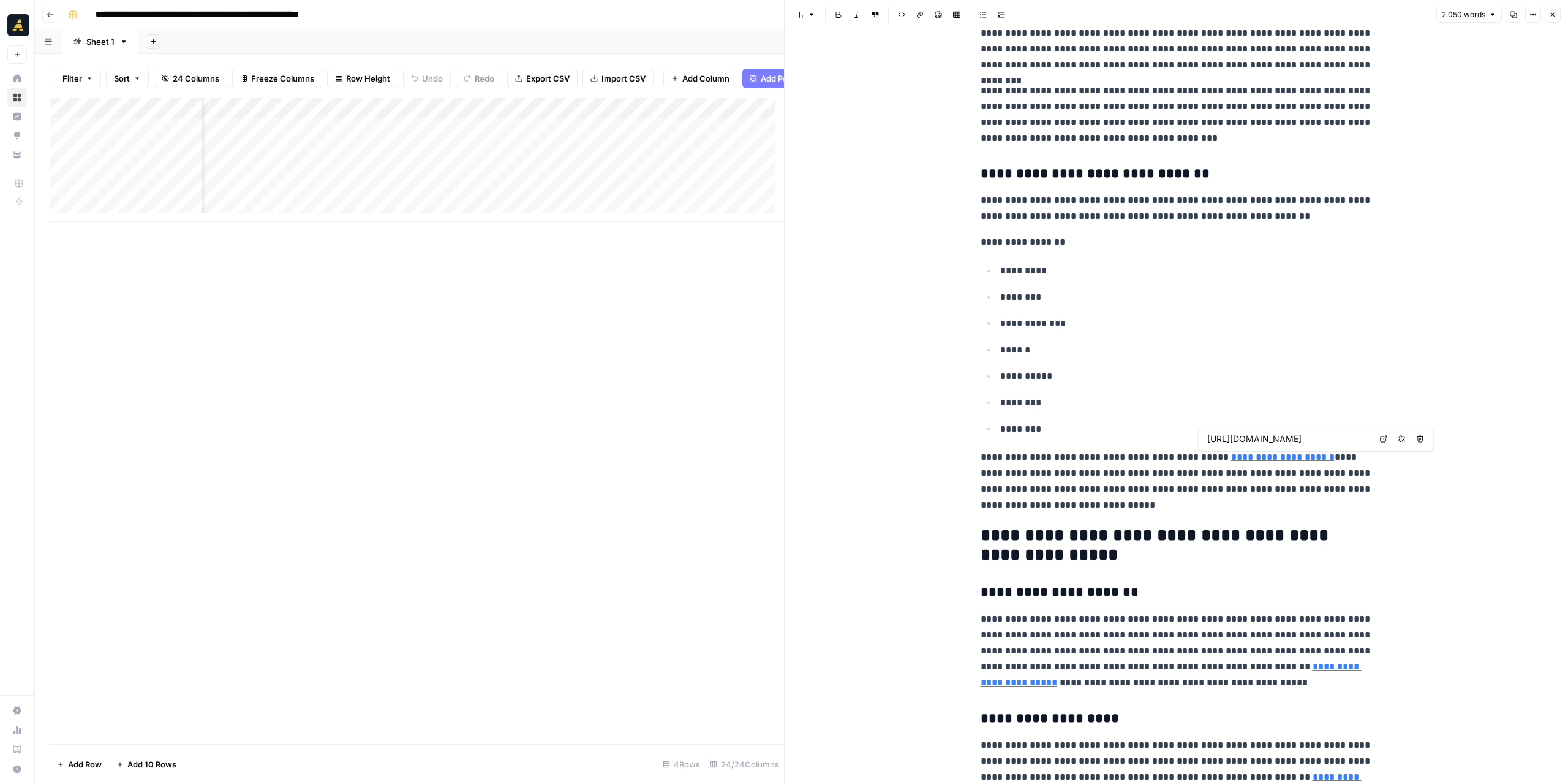
type input "[URL][DOMAIN_NAME][PERSON_NAME][PERSON_NAME]"
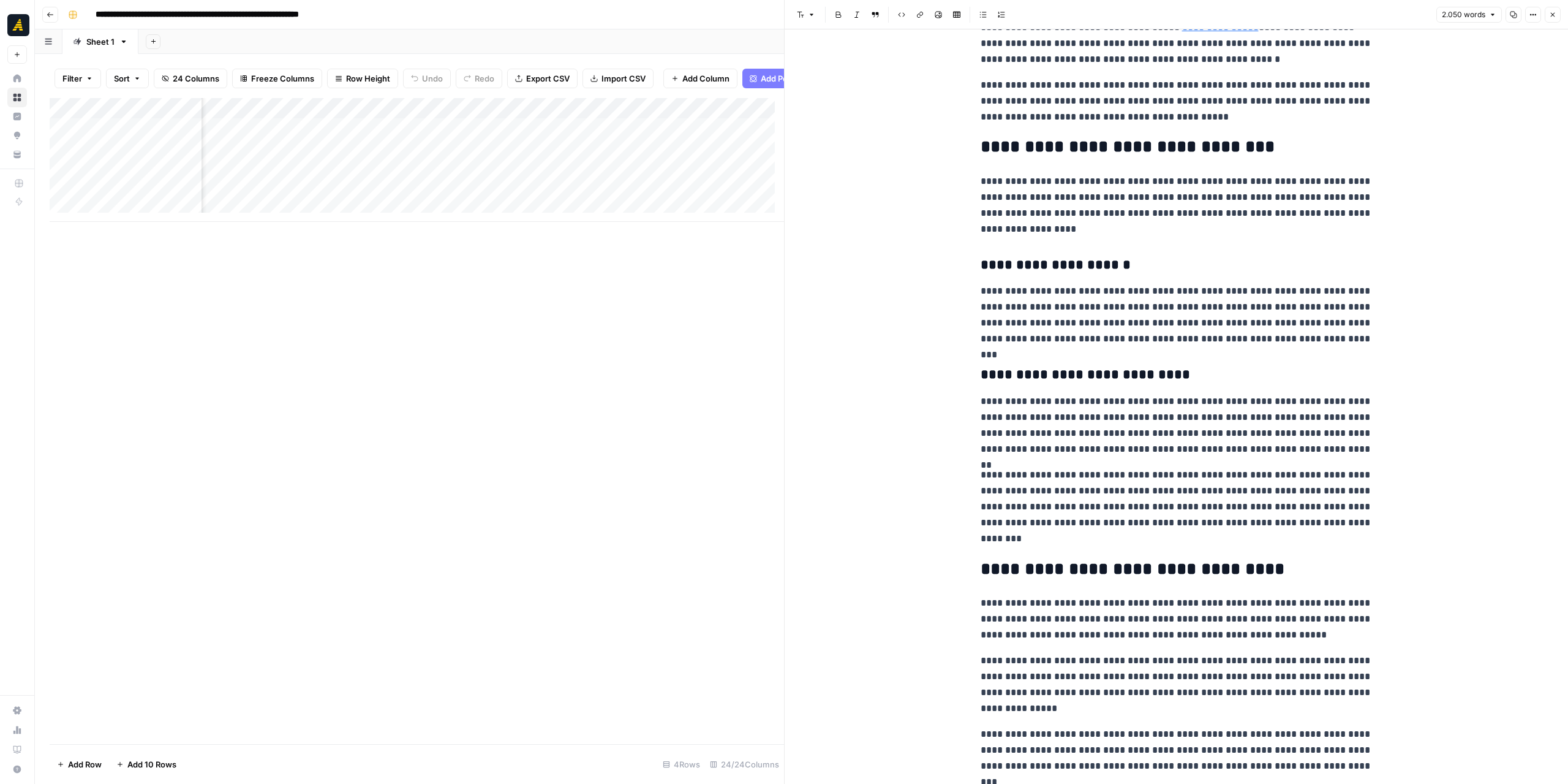
scroll to position [3885, 0]
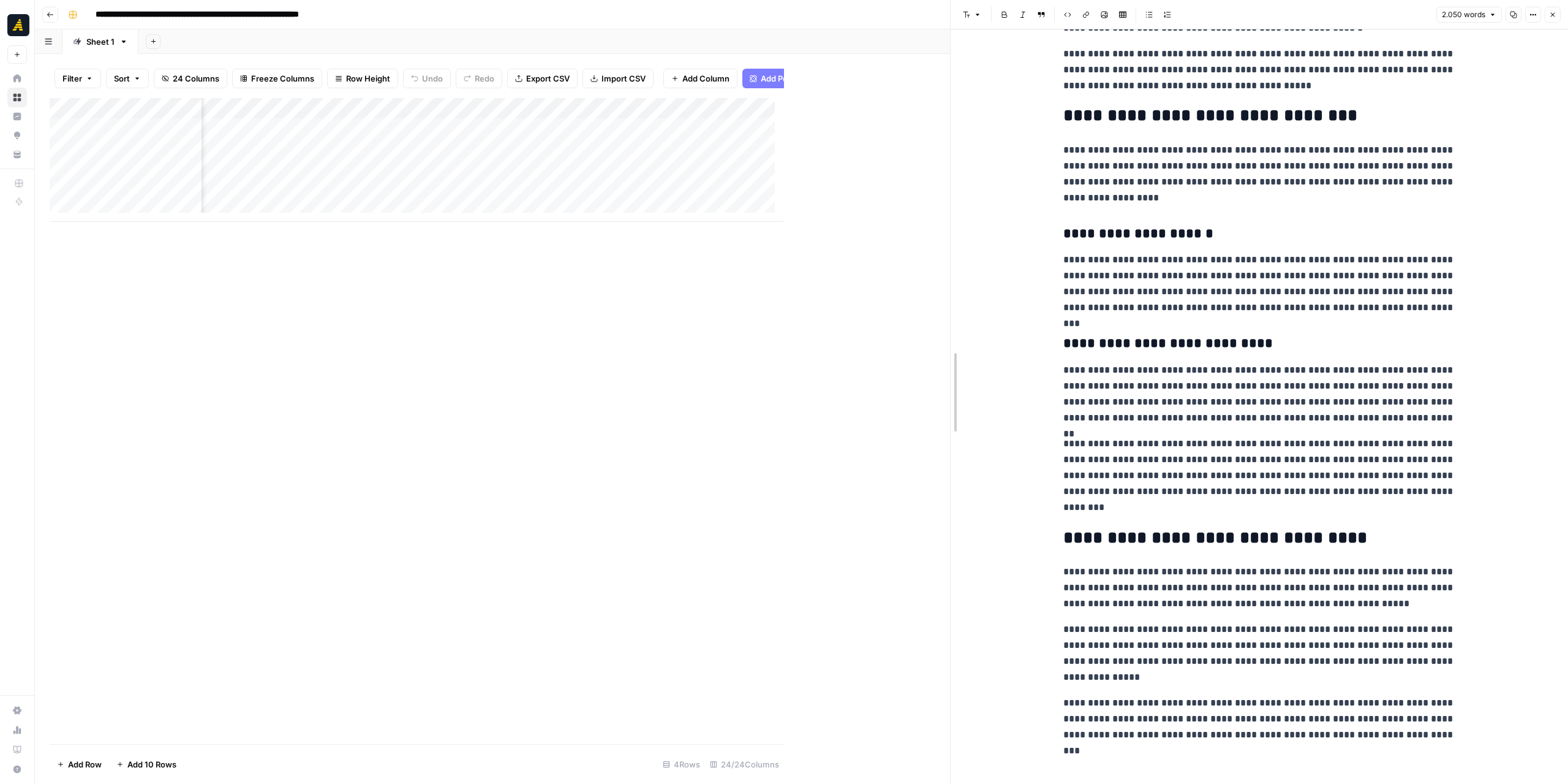
drag, startPoint x: 783, startPoint y: 545, endPoint x: 977, endPoint y: 551, distance: 194.1
click at [957, 551] on div at bounding box center [951, 392] width 12 height 784
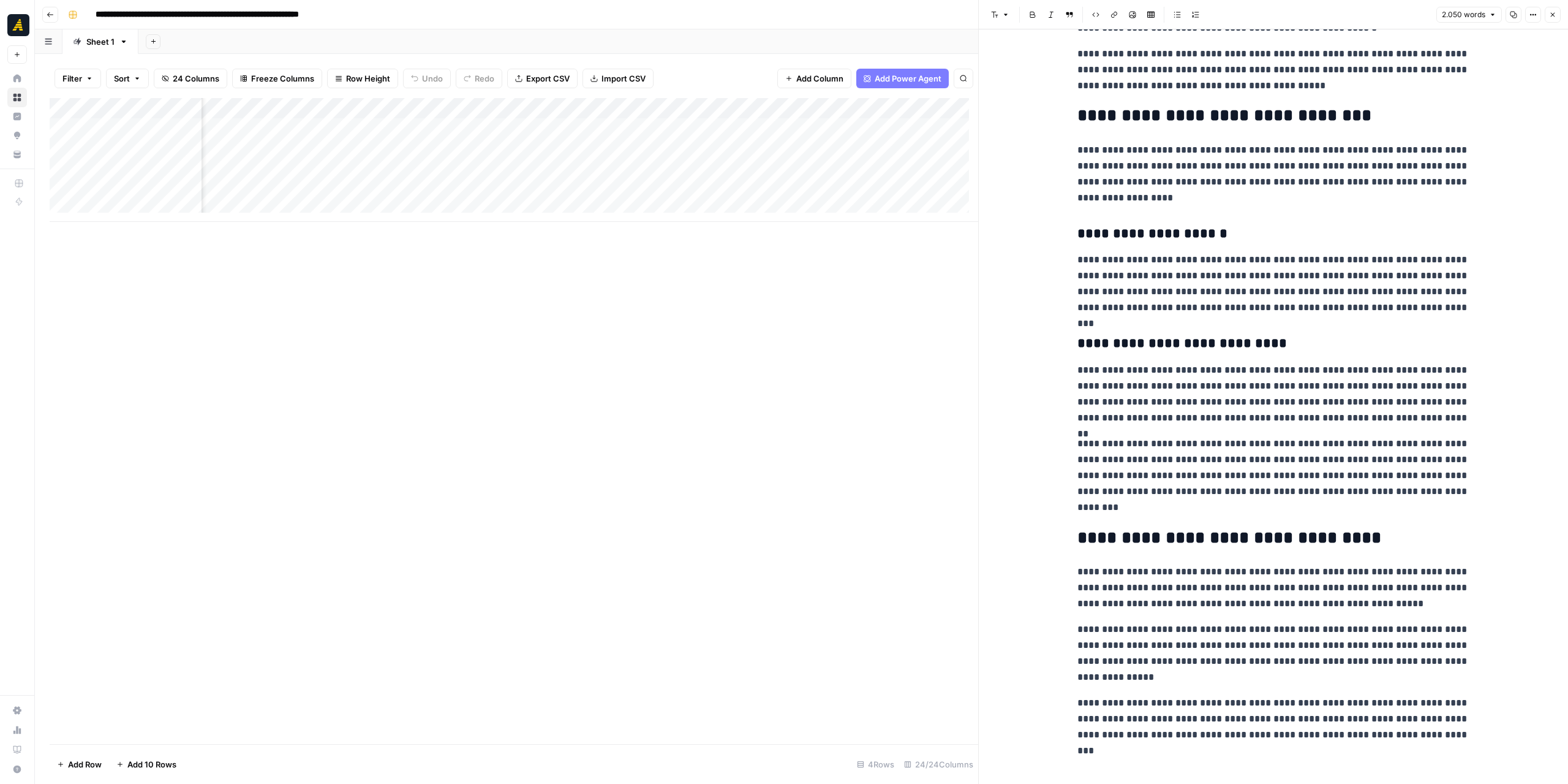
scroll to position [0, 1444]
click at [560, 129] on div "Add Column" at bounding box center [513, 159] width 929 height 124
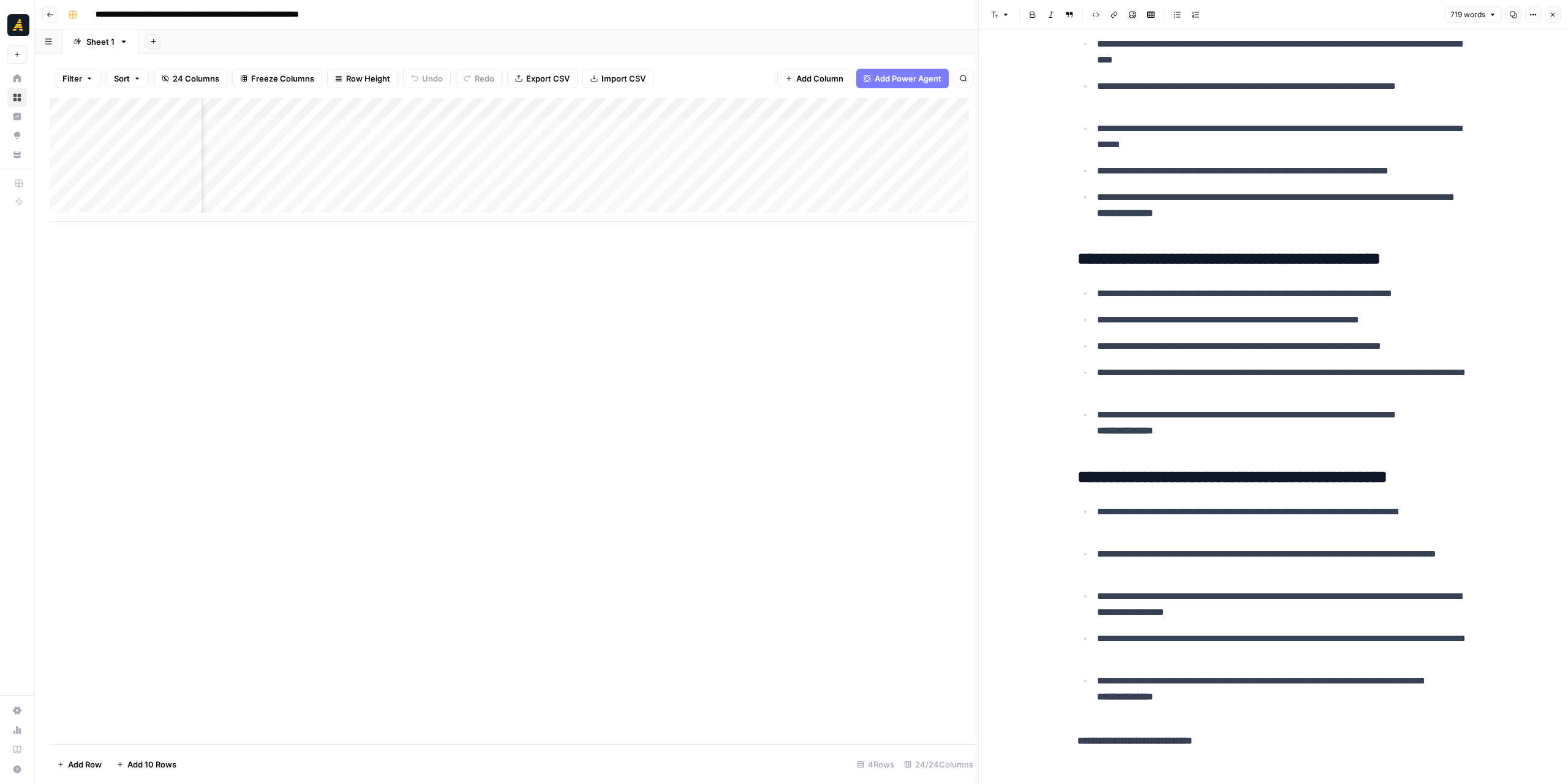
scroll to position [0, 571]
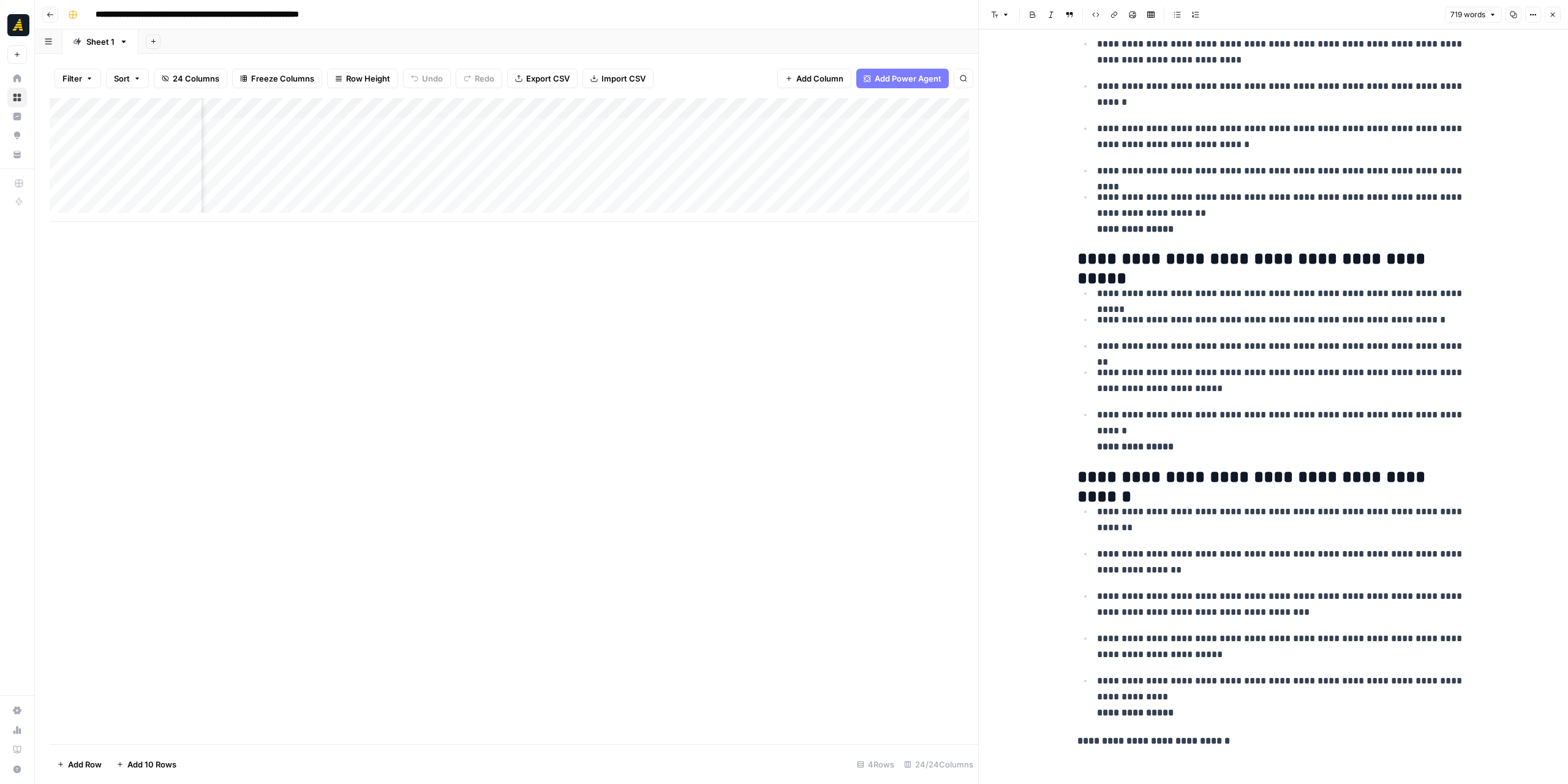
click at [725, 138] on div "Add Column" at bounding box center [513, 159] width 929 height 124
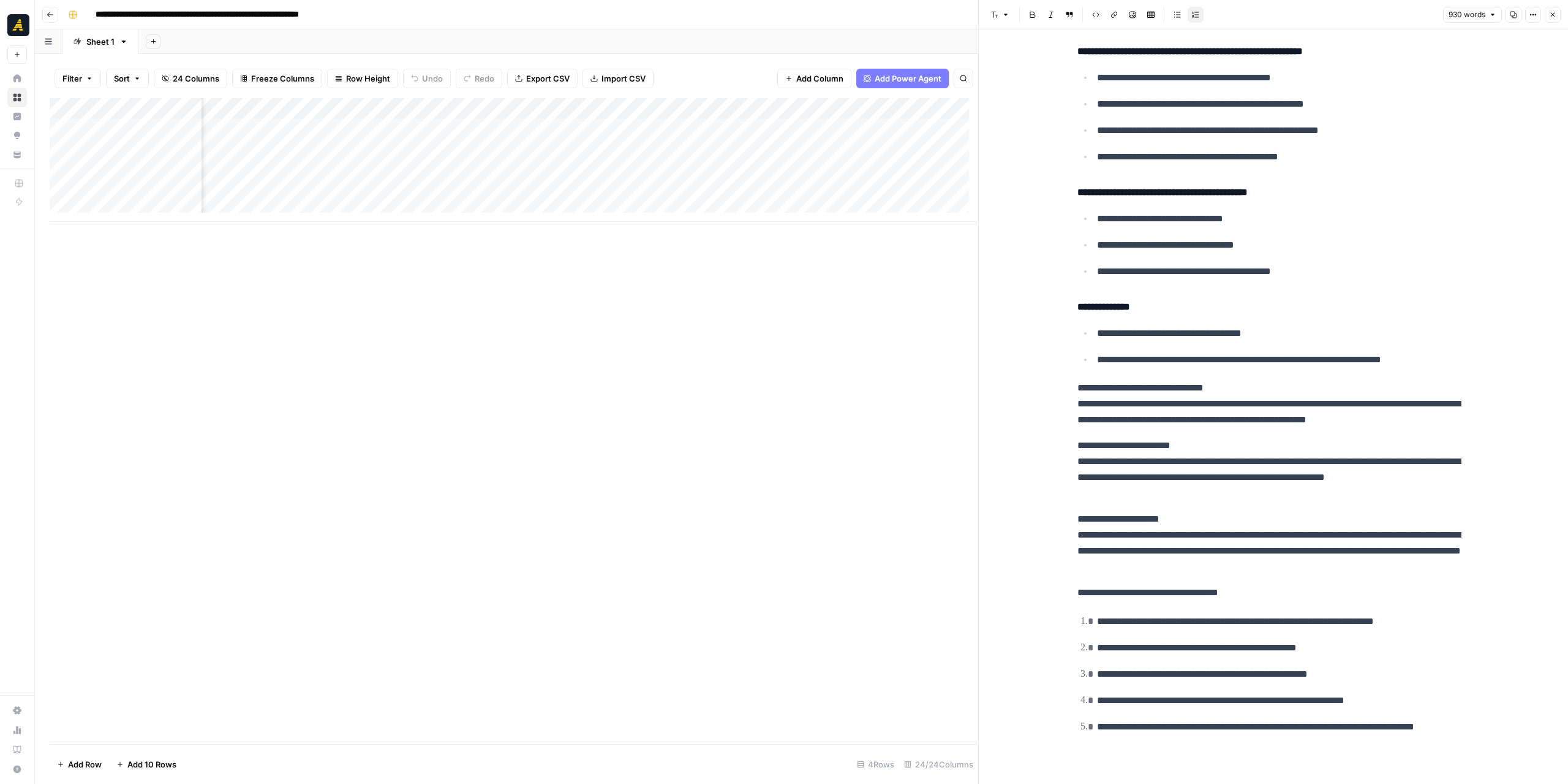
scroll to position [0, 1393]
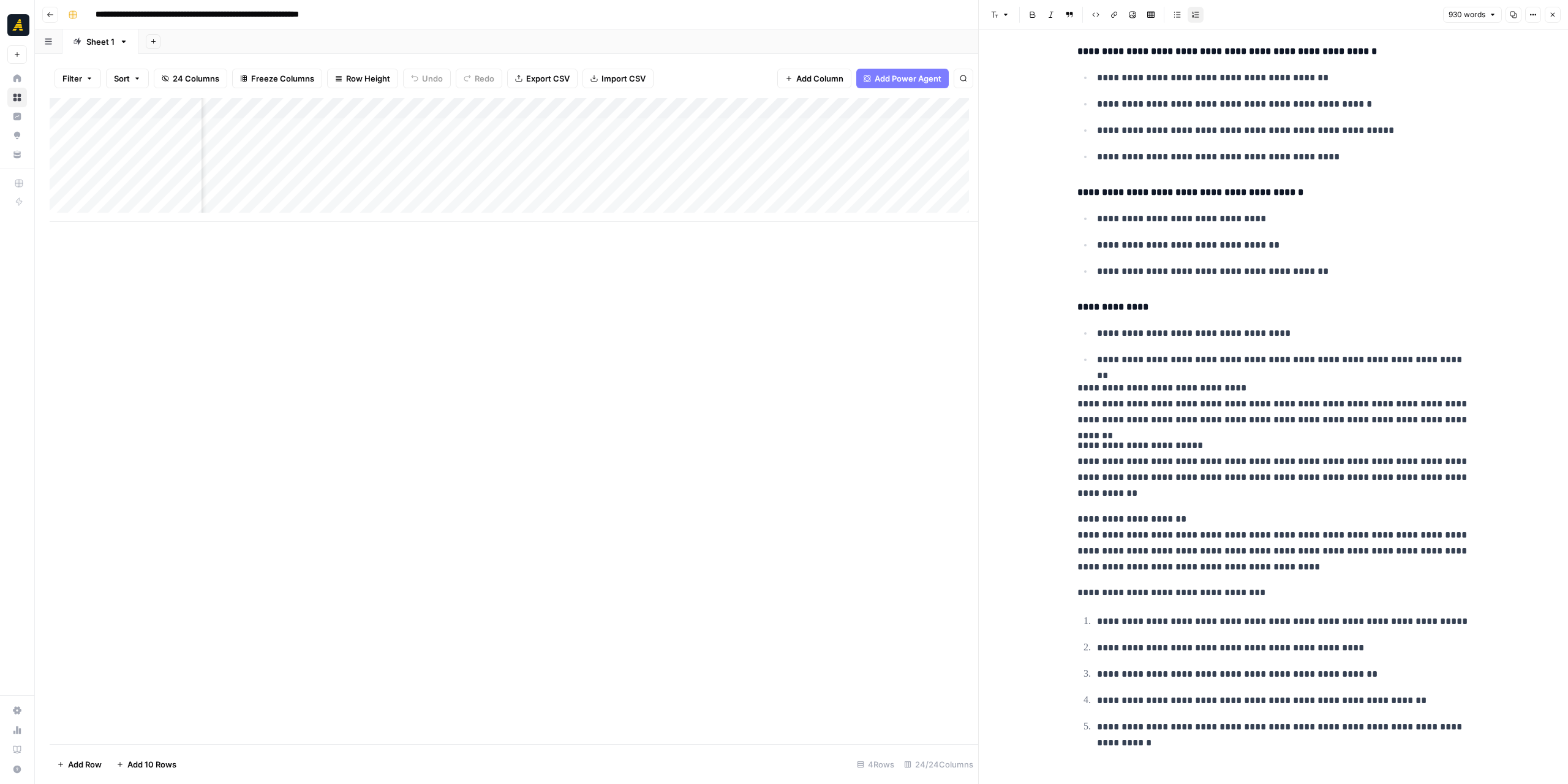
click at [619, 129] on div "Add Column" at bounding box center [513, 159] width 929 height 124
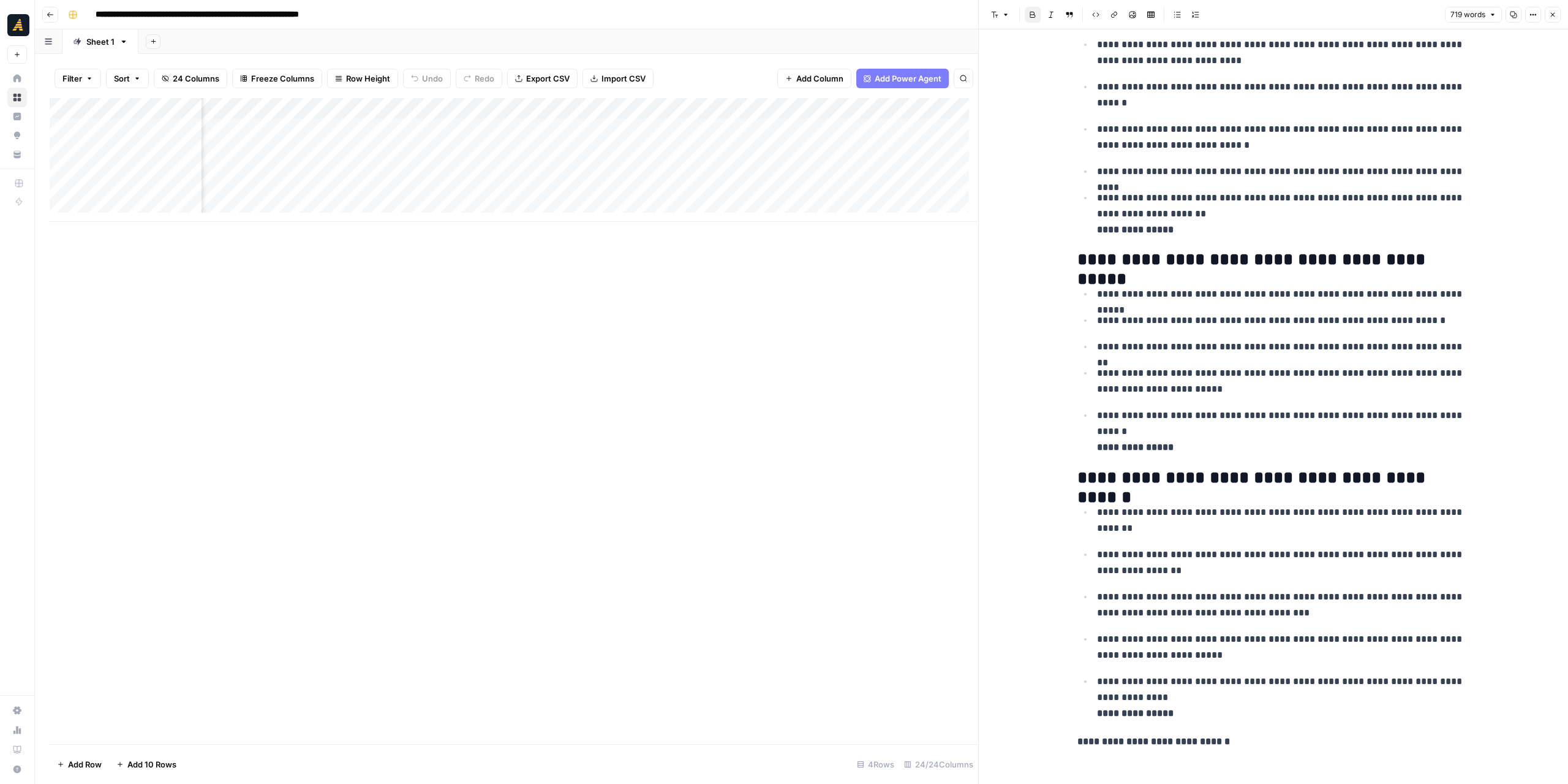
scroll to position [1713, 0]
click at [492, 108] on div "Add Column" at bounding box center [513, 159] width 929 height 124
click at [380, 229] on span "Edit Workflow" at bounding box center [393, 229] width 107 height 12
click at [497, 132] on div "Add Column" at bounding box center [513, 159] width 929 height 124
click at [526, 133] on div "Add Column" at bounding box center [513, 159] width 929 height 124
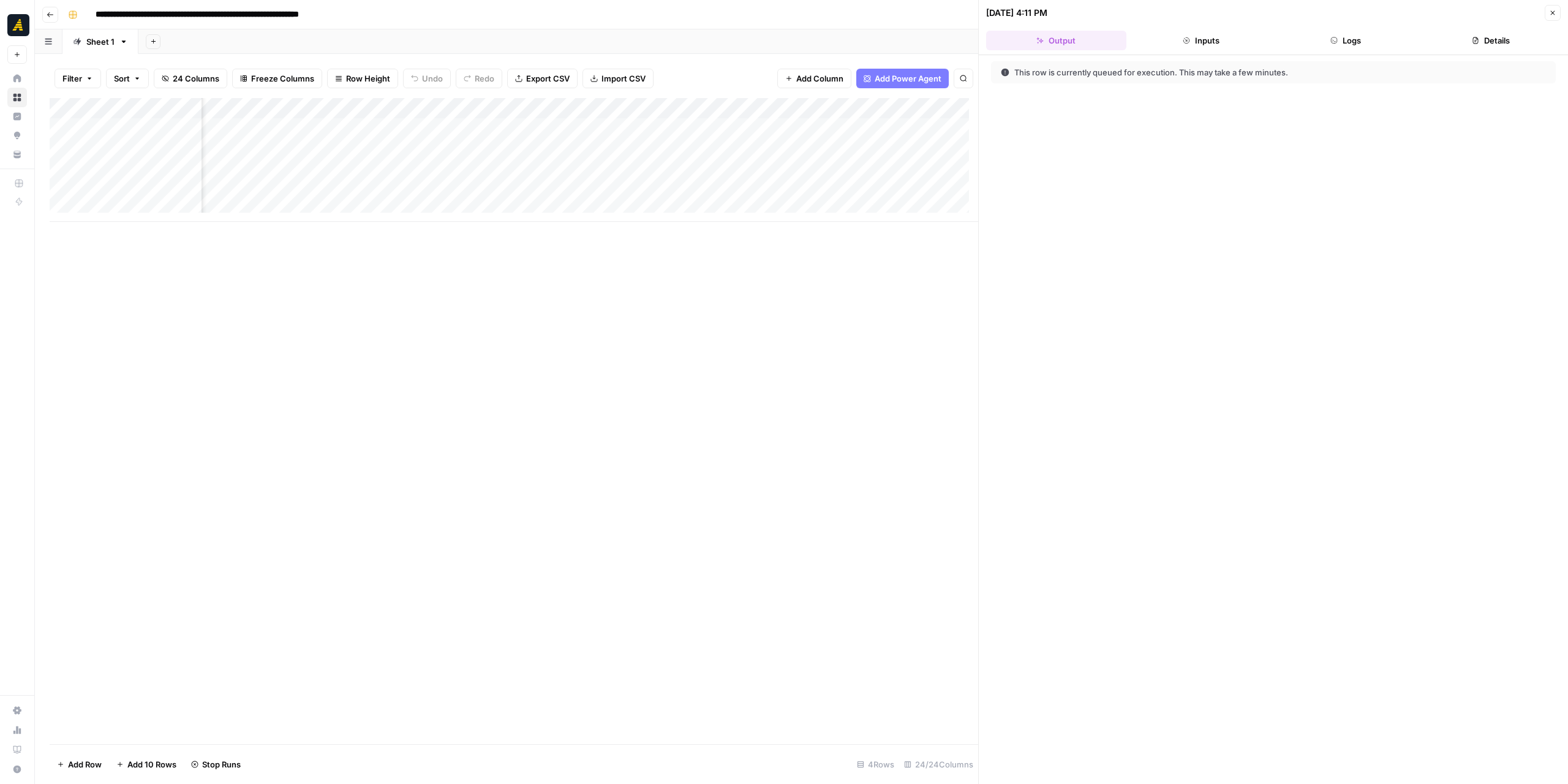
scroll to position [0, 1542]
click at [1380, 40] on button "Logs" at bounding box center [1345, 41] width 140 height 19
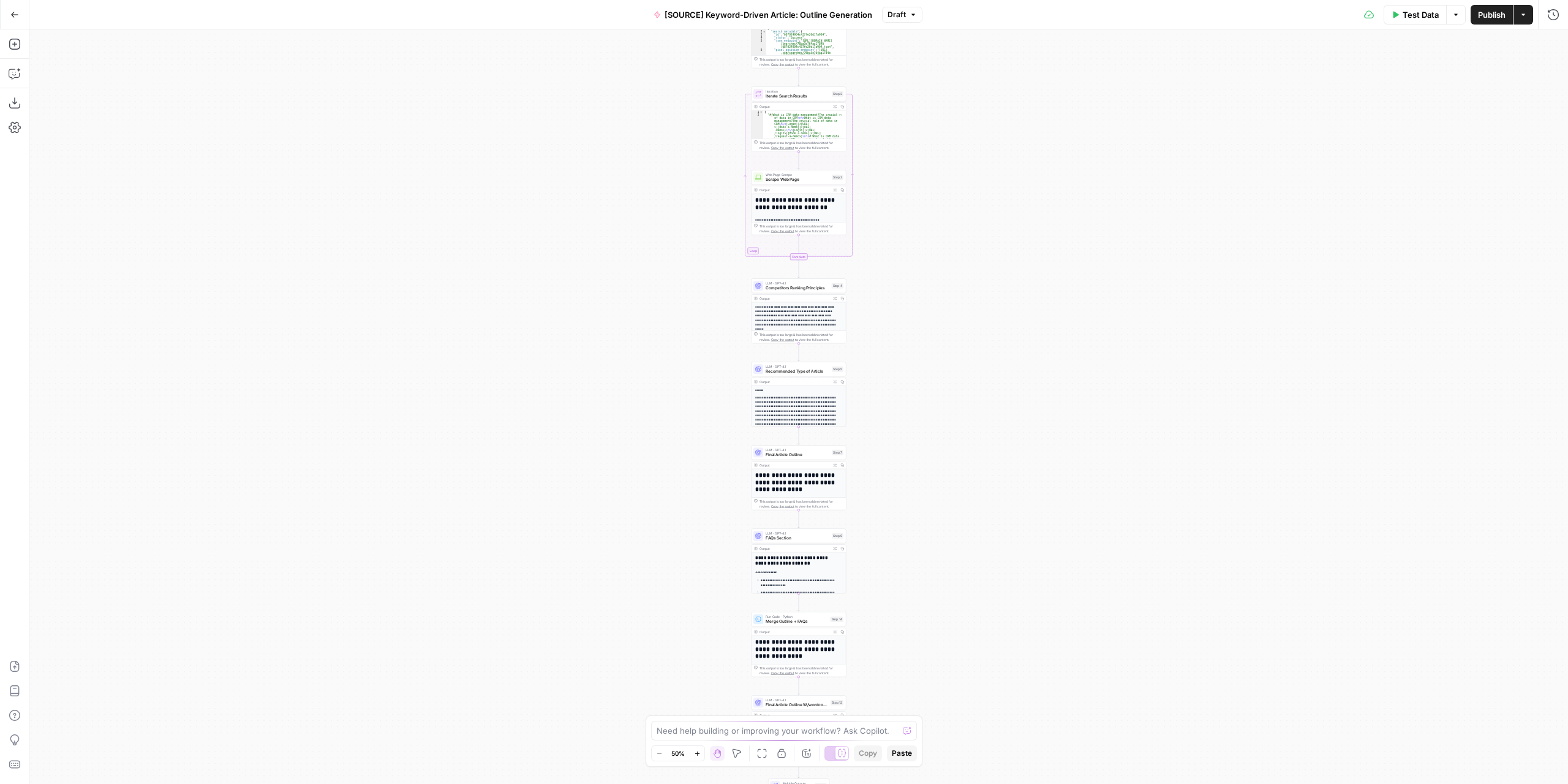
drag, startPoint x: 654, startPoint y: 558, endPoint x: 635, endPoint y: 432, distance: 127.4
click at [635, 432] on div "Workflow Input Settings Inputs Google Search Perform Google Search Step 1 Outpu…" at bounding box center [798, 406] width 1538 height 754
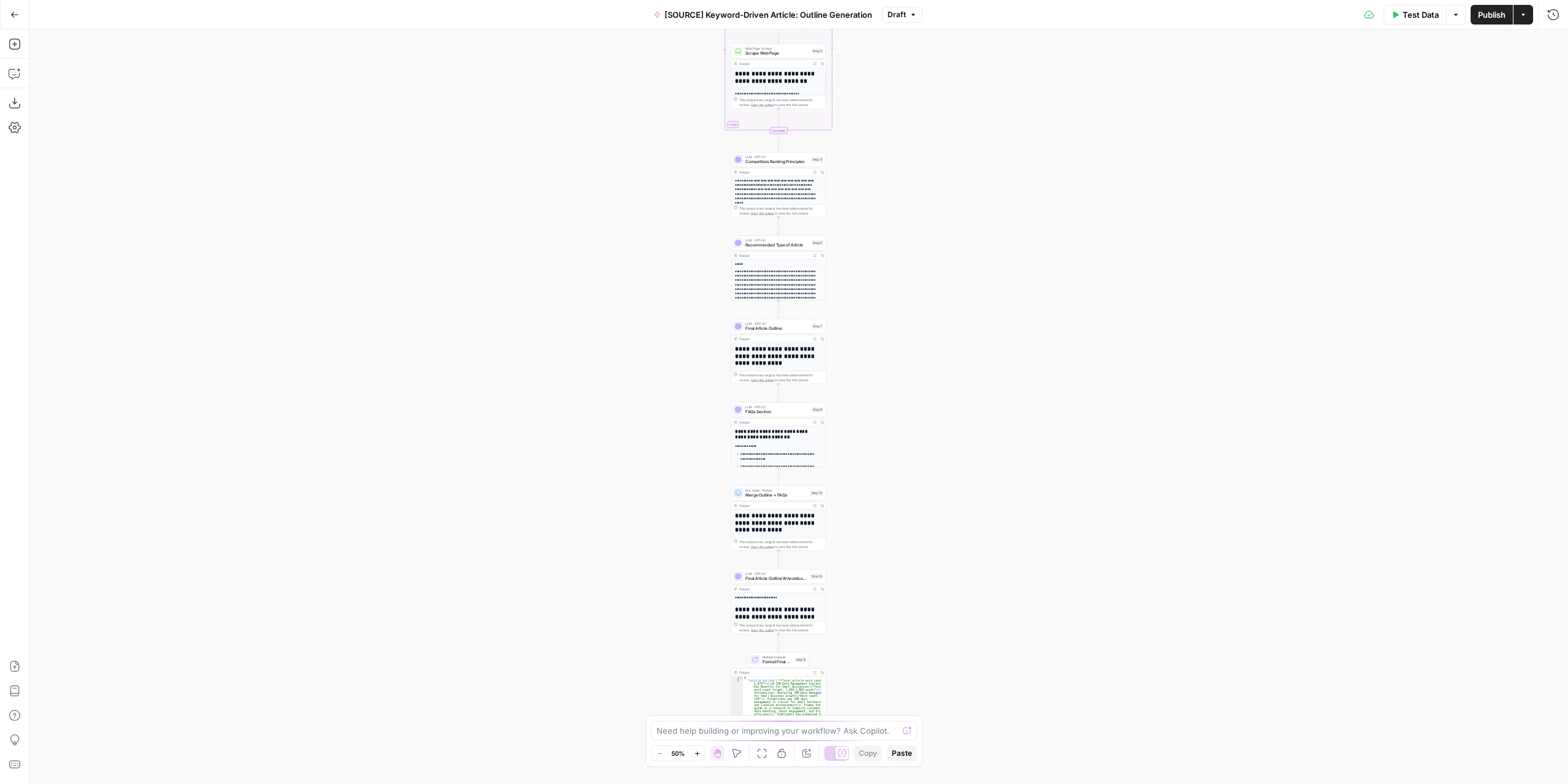
click at [677, 490] on div "Workflow Input Settings Inputs Google Search Perform Google Search Step 1 Outpu…" at bounding box center [798, 406] width 1538 height 754
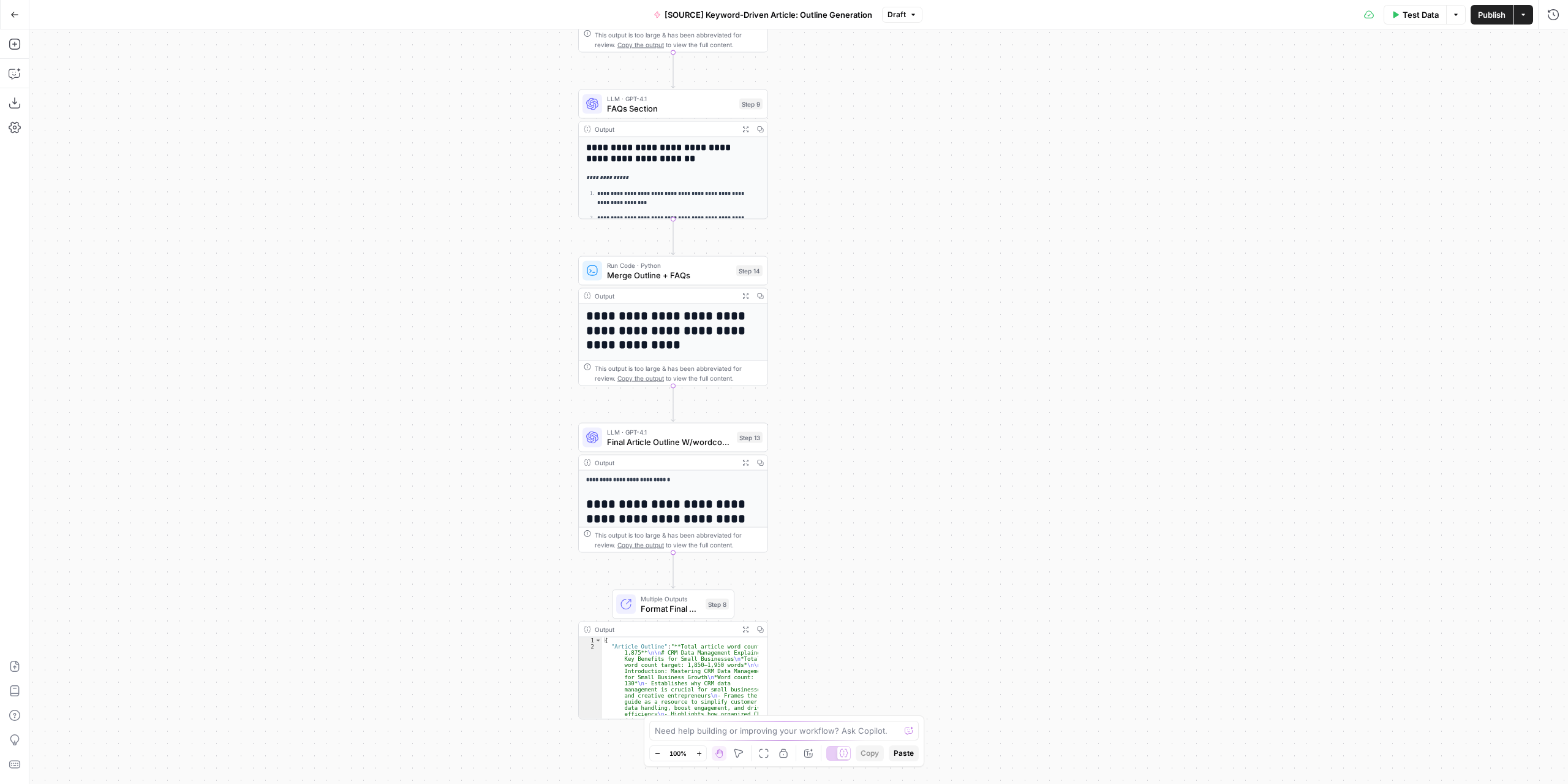
drag, startPoint x: 682, startPoint y: 551, endPoint x: 478, endPoint y: 361, distance: 278.8
click at [478, 361] on div "Workflow Input Settings Inputs Google Search Perform Google Search Step 1 Outpu…" at bounding box center [798, 406] width 1538 height 754
